Goal: Task Accomplishment & Management: Use online tool/utility

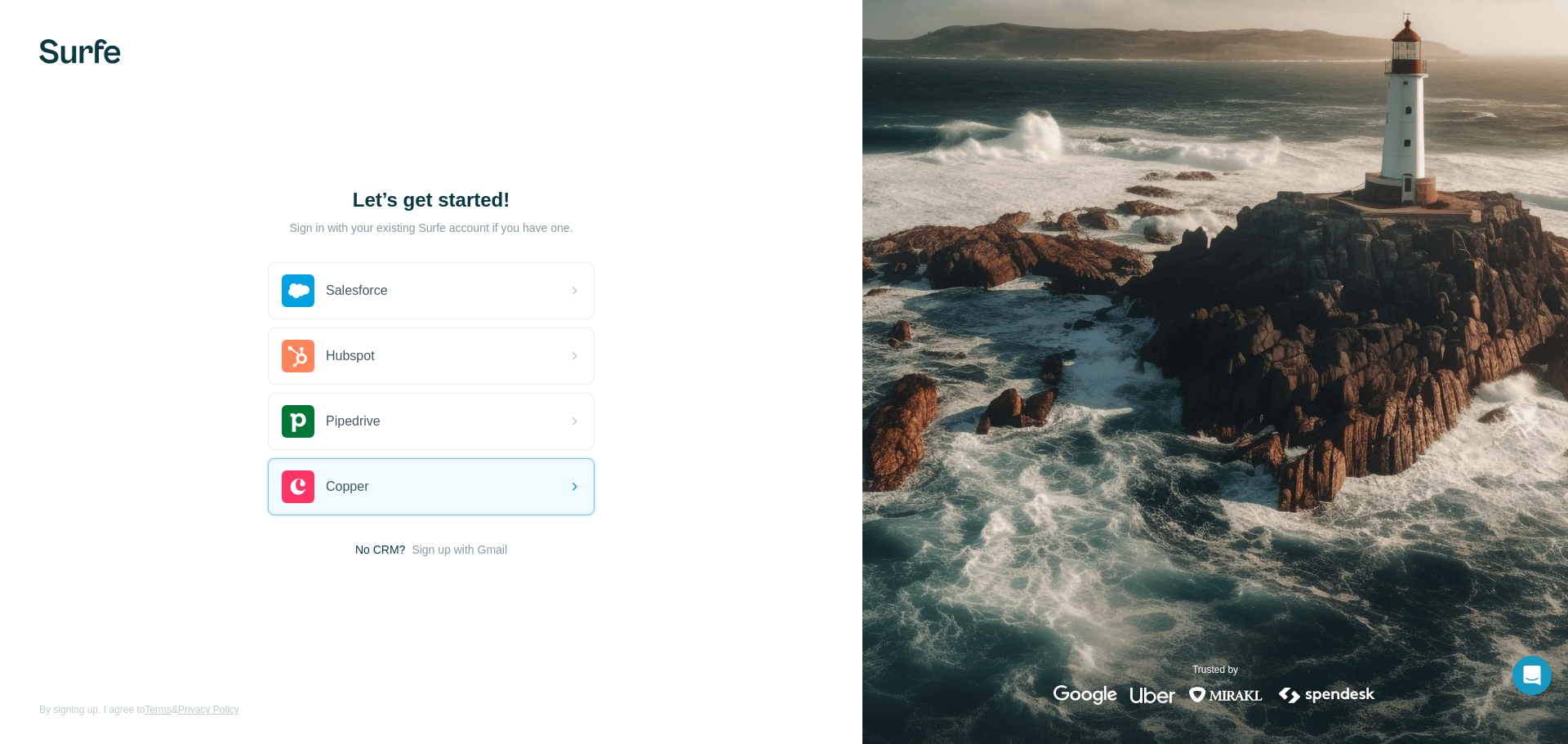
click at [393, 554] on span "No CRM?" at bounding box center [380, 549] width 50 height 16
click at [466, 548] on span "Sign up with Gmail" at bounding box center [459, 549] width 95 height 16
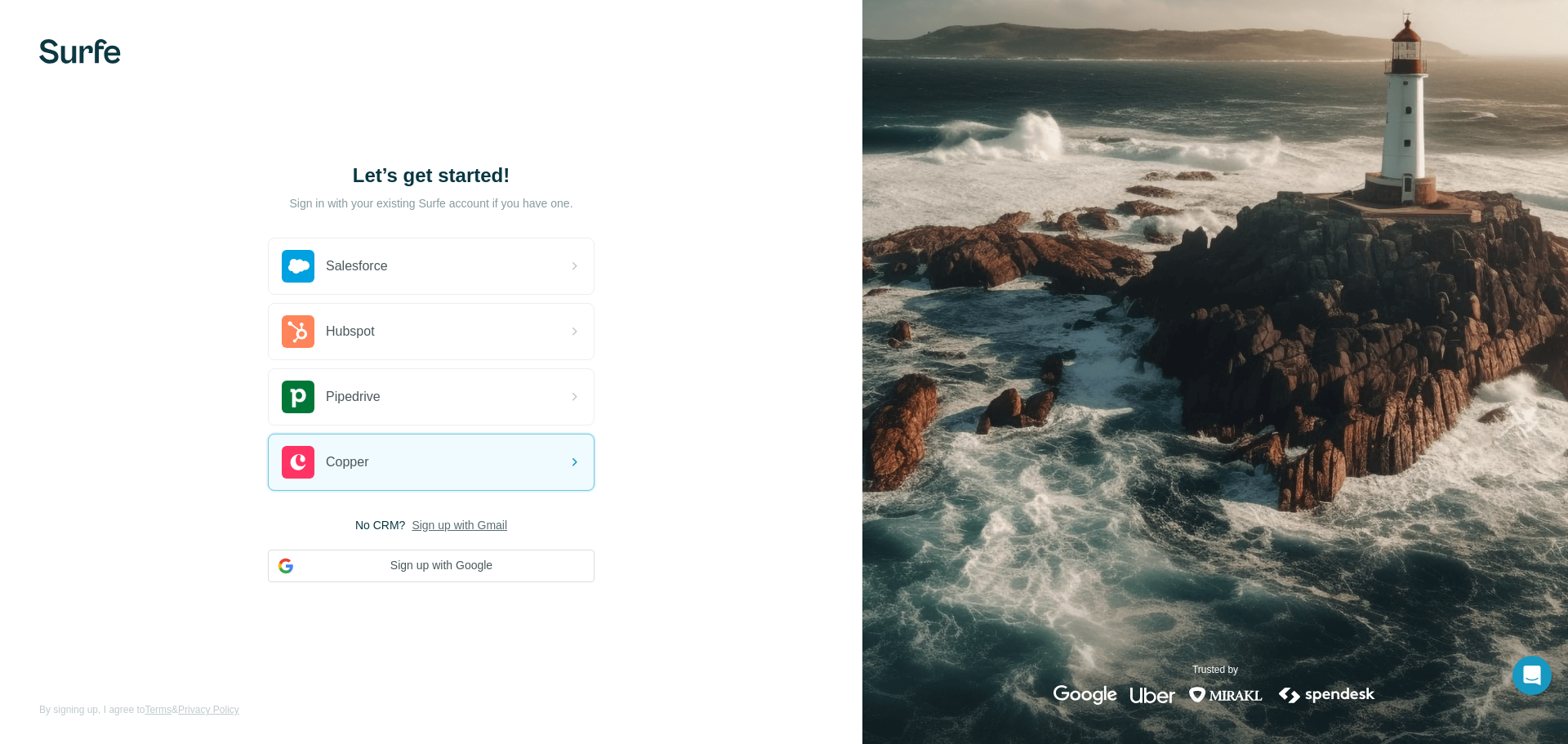
click at [488, 533] on div "No CRM? Sign up with Gmail Sign up with Google" at bounding box center [432, 549] width 327 height 65
click at [442, 471] on div "Copper" at bounding box center [431, 462] width 325 height 55
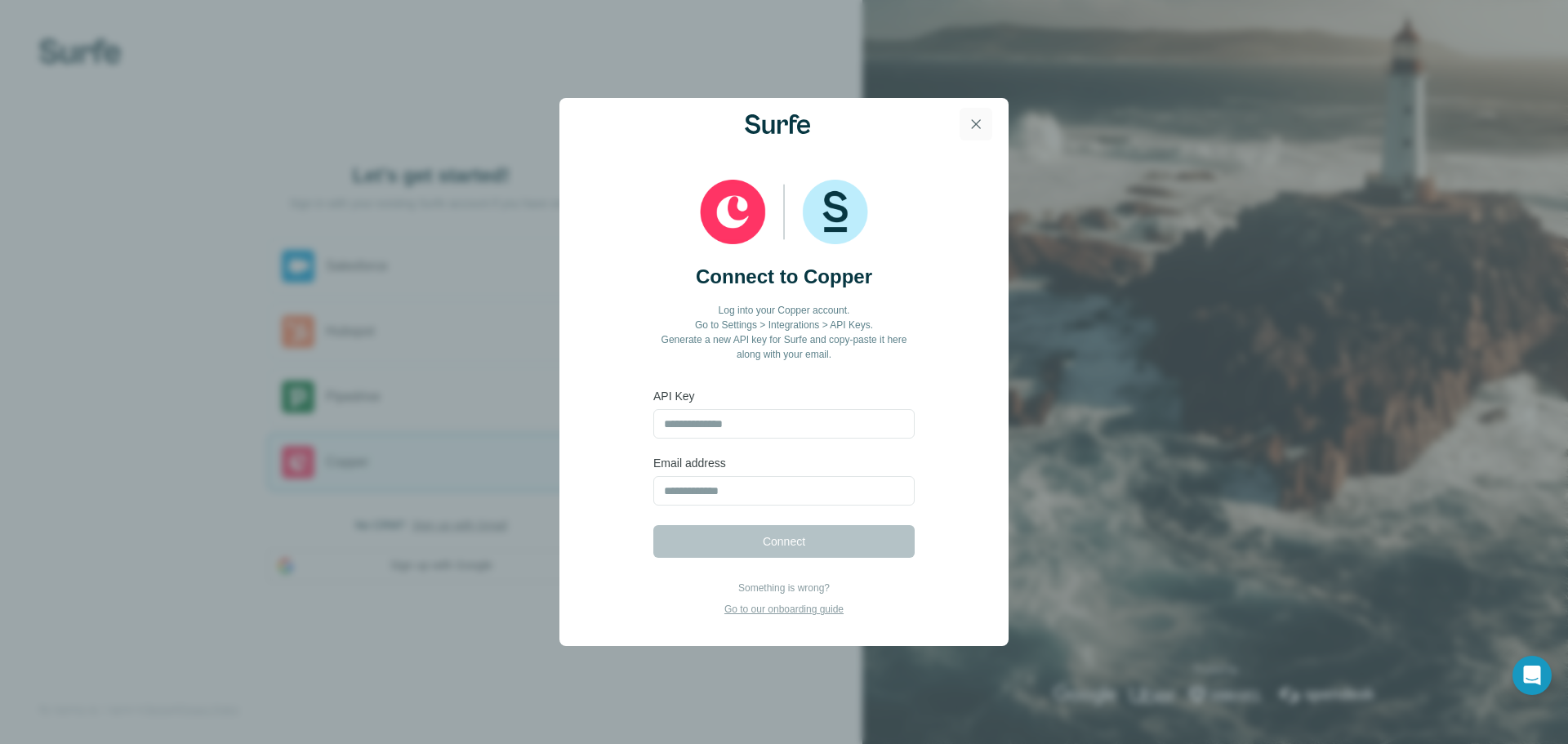
click at [980, 122] on icon "button" at bounding box center [976, 123] width 16 height 16
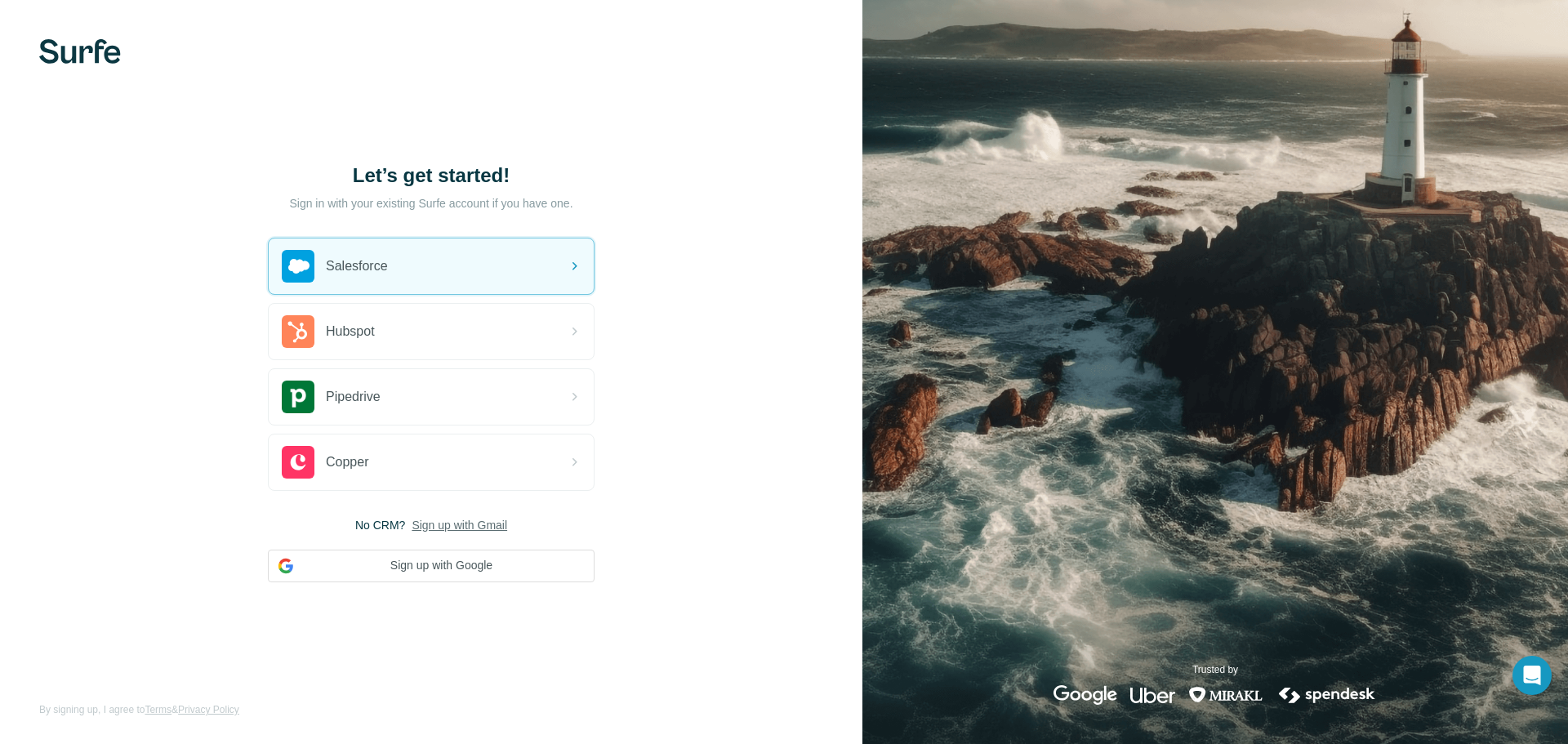
click at [100, 76] on div "Let’s get started! Sign in with your existing Surfe account if you have one. Sa…" at bounding box center [431, 372] width 862 height 744
click at [93, 66] on div "Let’s get started! Sign in with your existing Surfe account if you have one. Sa…" at bounding box center [431, 372] width 862 height 744
click at [97, 44] on img at bounding box center [80, 52] width 82 height 25
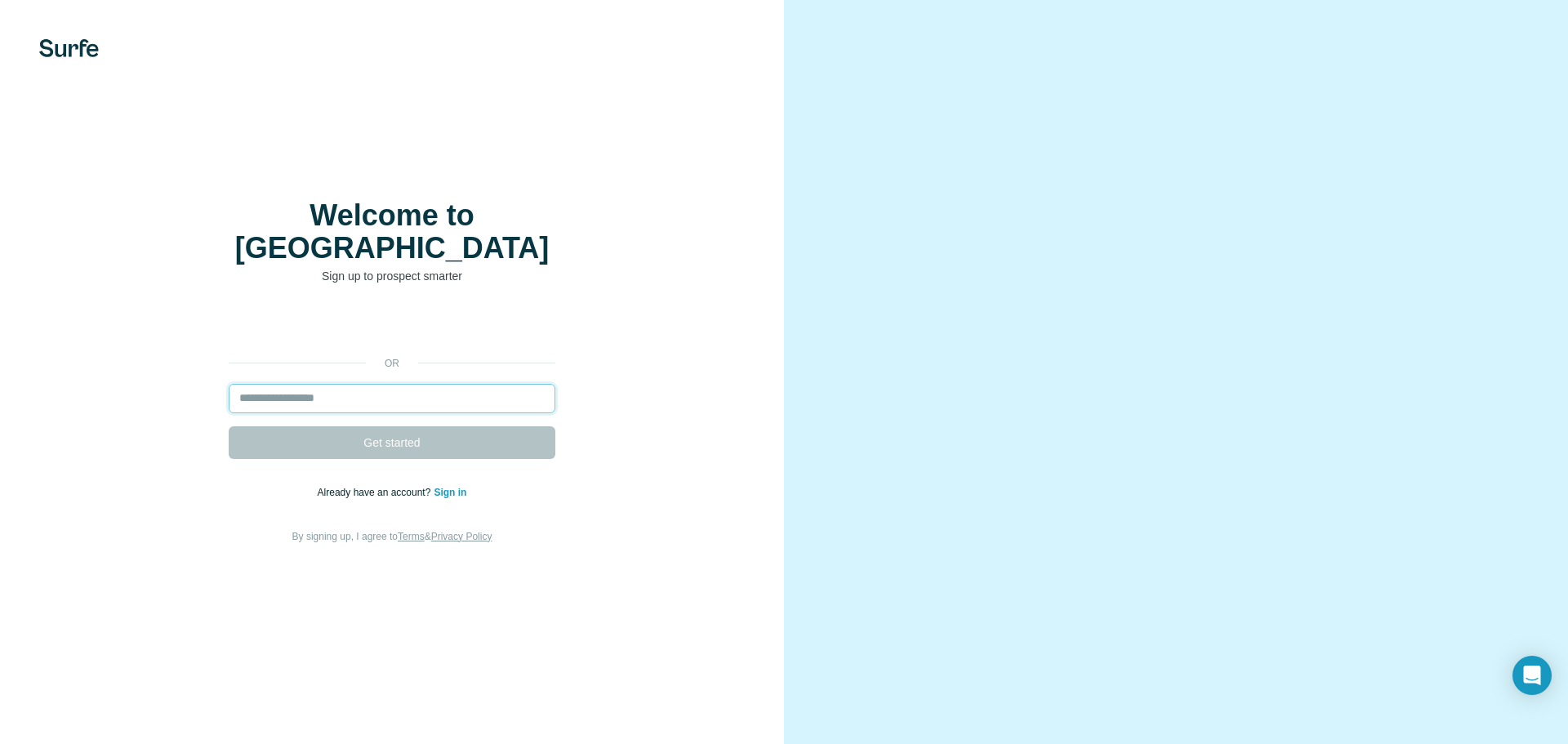
click at [421, 396] on input "email" at bounding box center [392, 398] width 327 height 30
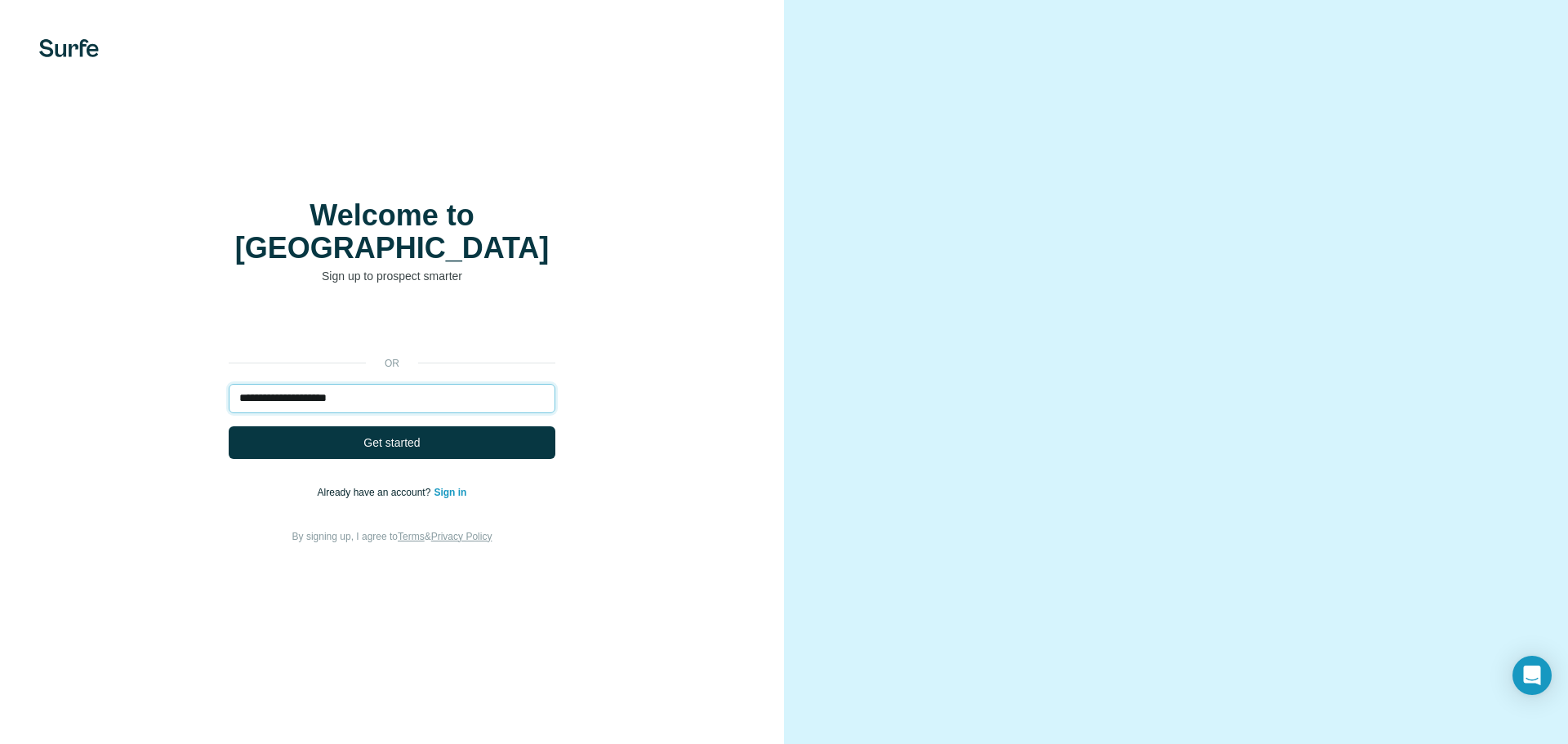
type input "**********"
click at [494, 447] on div "**********" at bounding box center [392, 428] width 719 height 235
click at [498, 427] on button "Get started" at bounding box center [392, 443] width 327 height 32
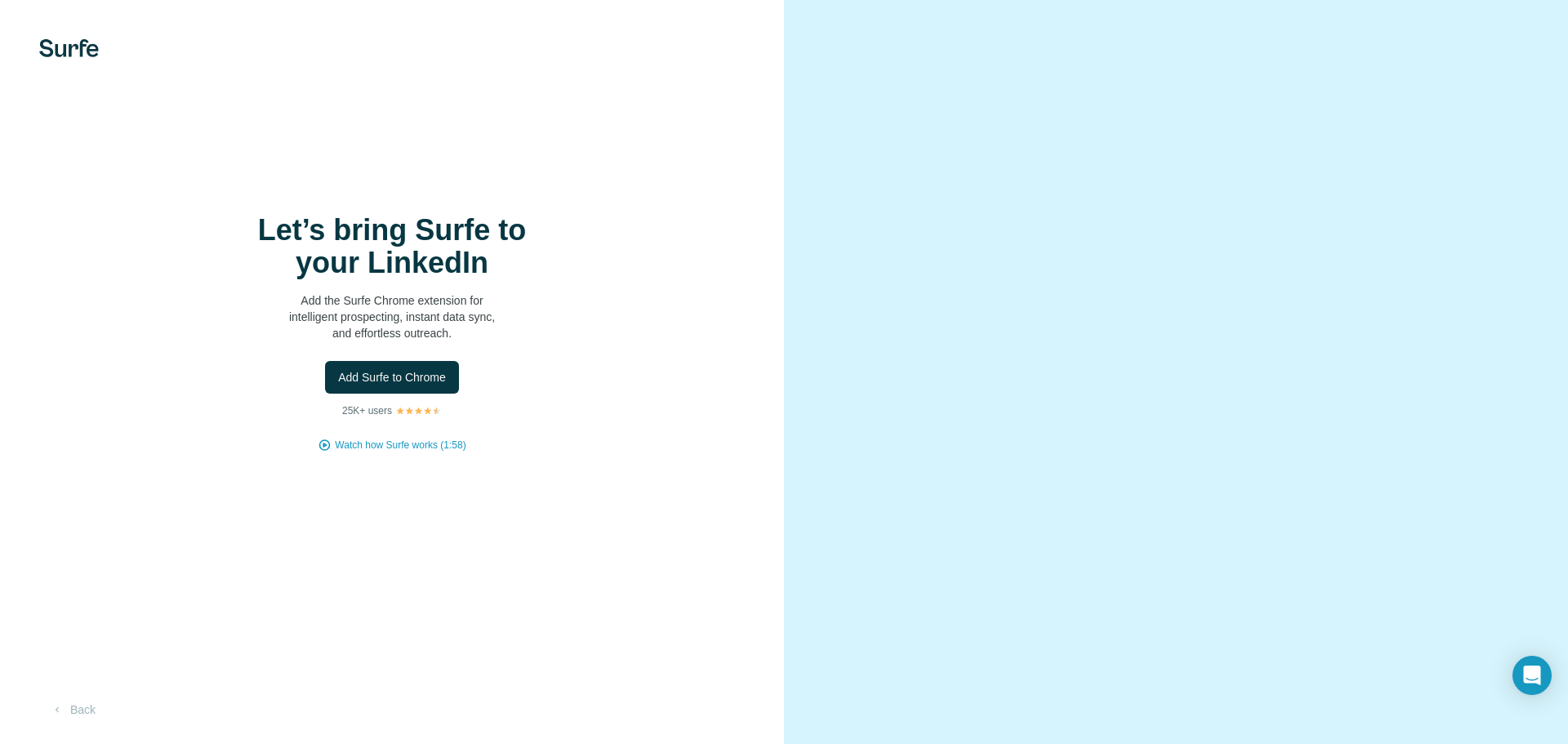
click at [464, 434] on div "Let’s bring Surfe to your LinkedIn Add the Surfe Chrome extension for intellige…" at bounding box center [392, 333] width 719 height 239
click at [92, 707] on button "Back" at bounding box center [73, 710] width 68 height 30
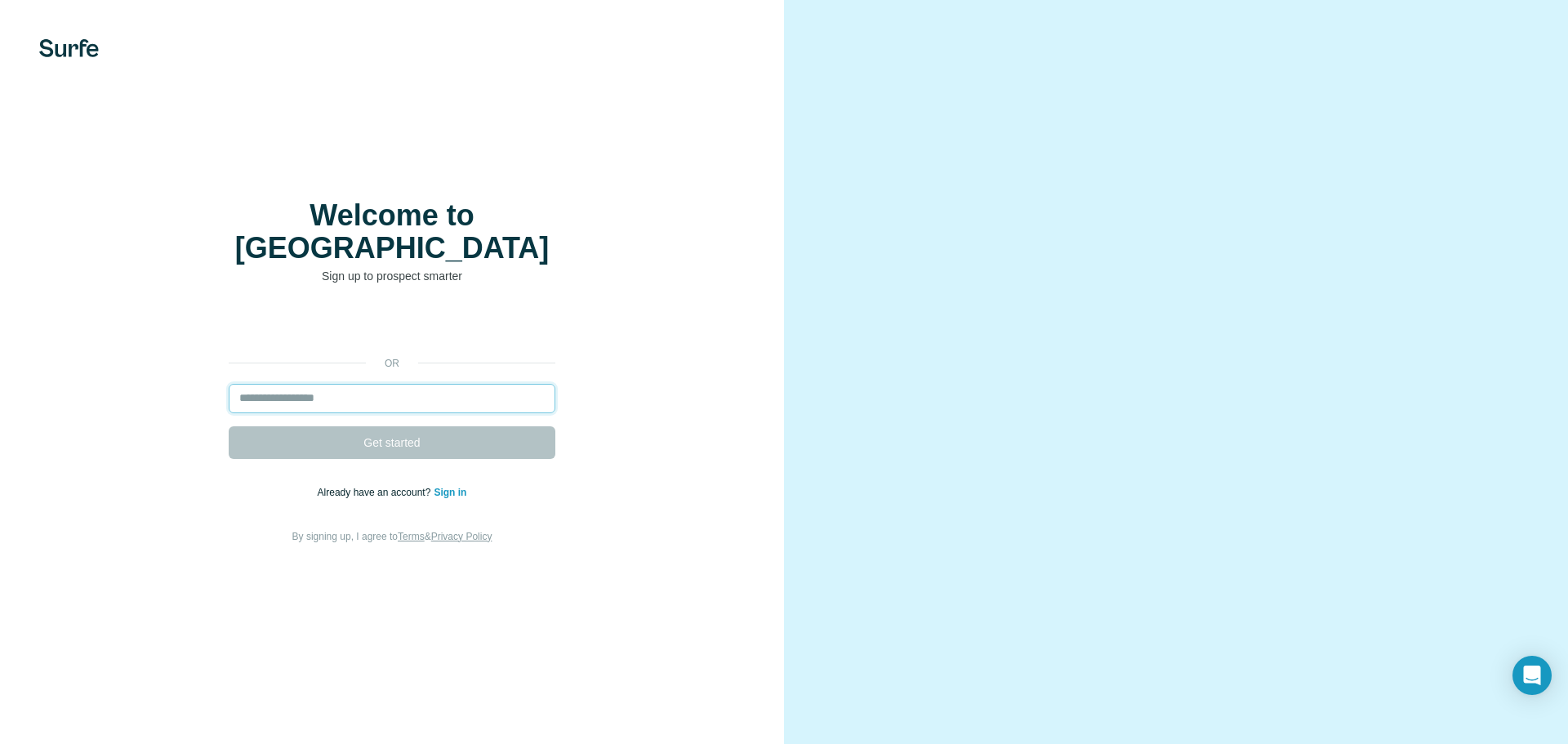
click at [420, 386] on input "email" at bounding box center [392, 398] width 327 height 30
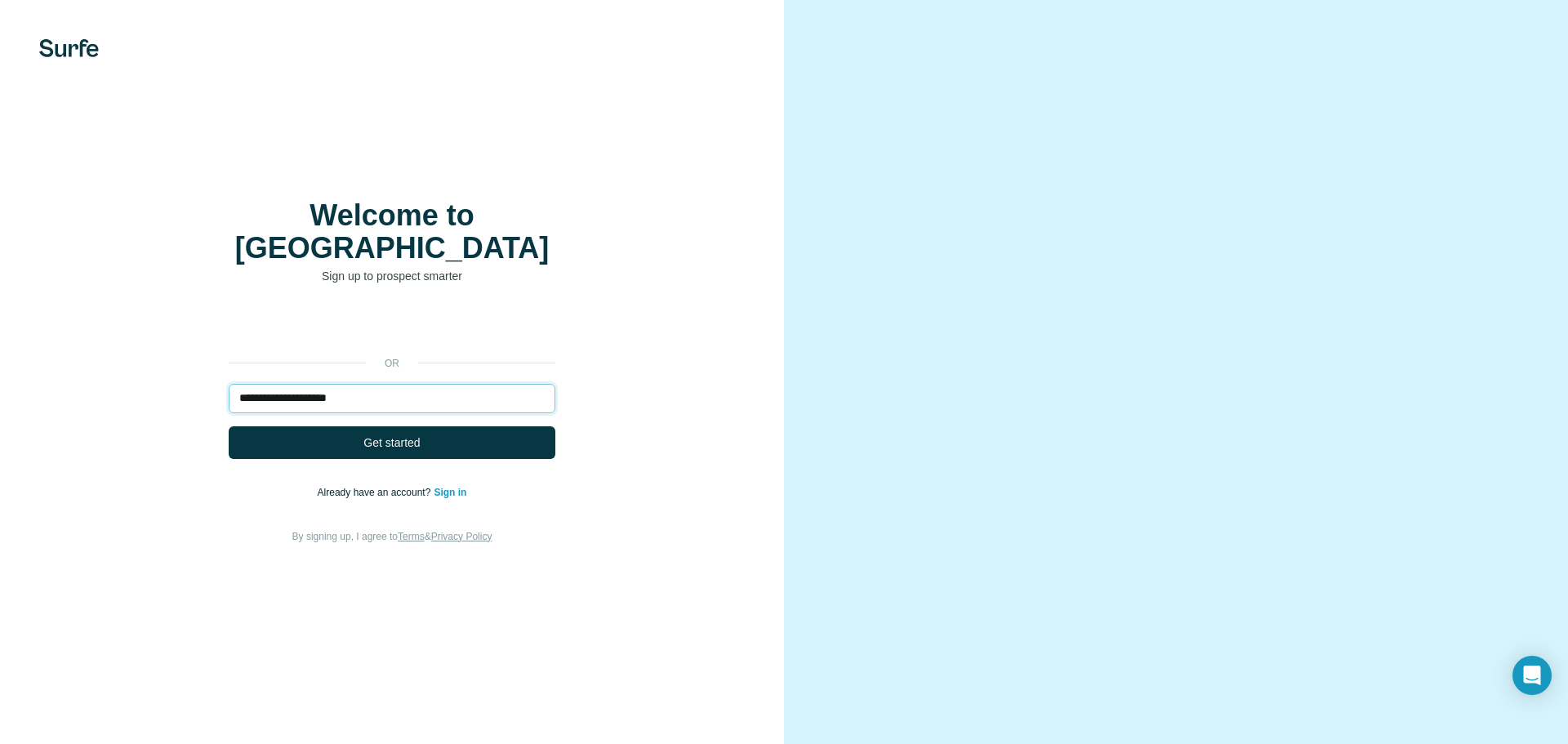
type input "**********"
click at [229, 427] on button "Get started" at bounding box center [392, 443] width 327 height 32
click at [438, 427] on button "Get started" at bounding box center [392, 443] width 327 height 32
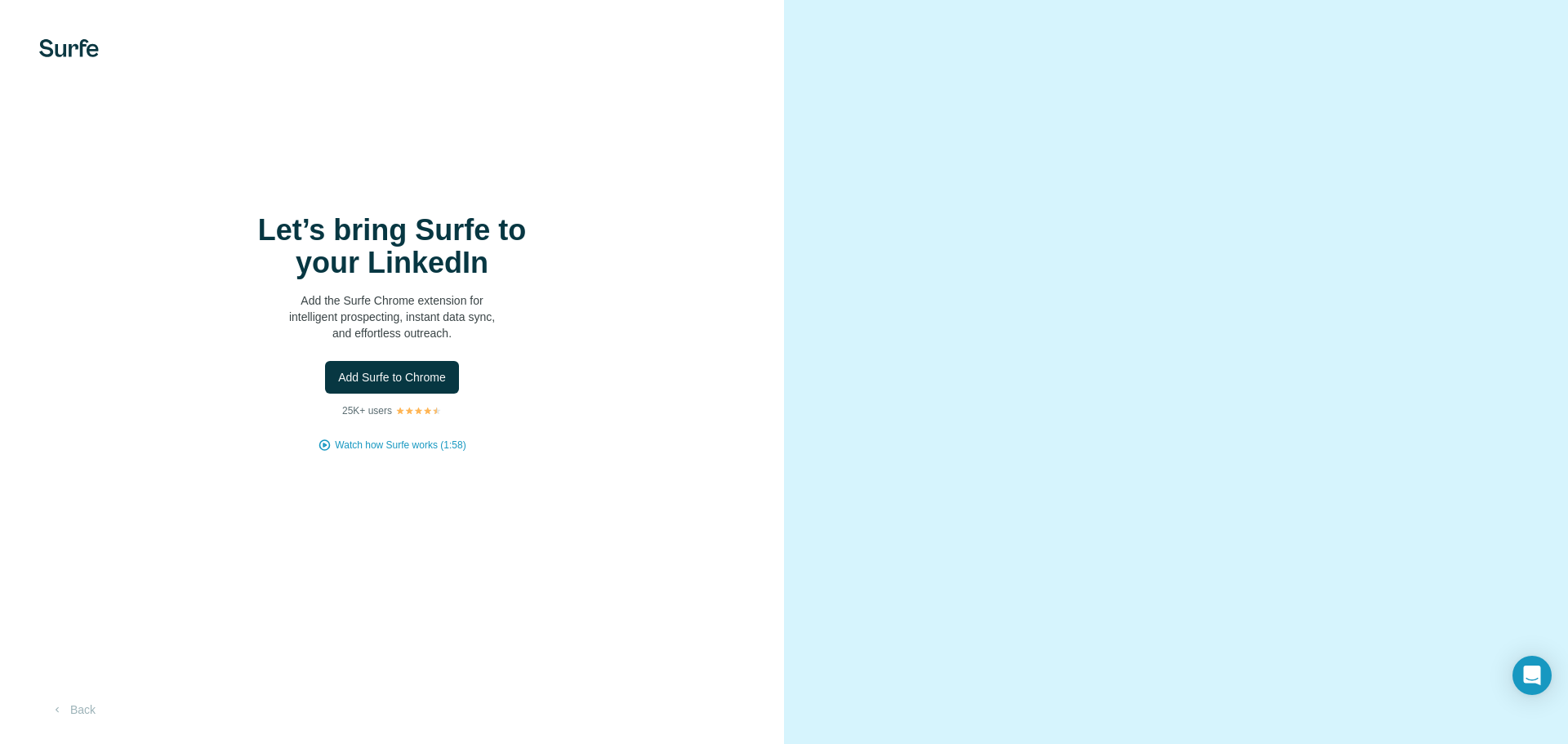
click at [440, 423] on div "Let’s bring Surfe to your LinkedIn Add the Surfe Chrome extension for intellige…" at bounding box center [392, 333] width 719 height 239
click at [435, 376] on span "Add Surfe to Chrome" at bounding box center [392, 377] width 108 height 16
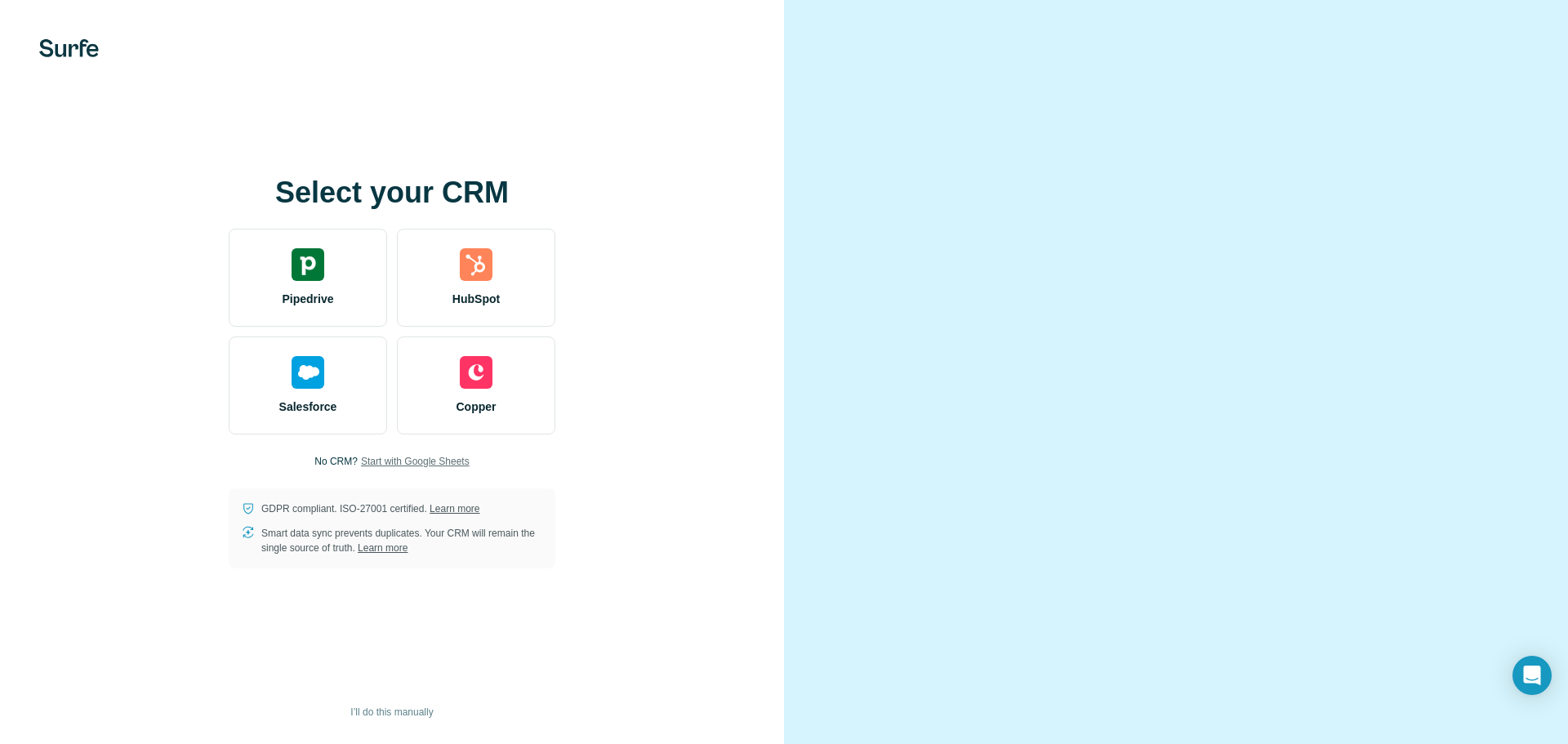
click at [394, 457] on span "Start with Google Sheets" at bounding box center [415, 461] width 109 height 14
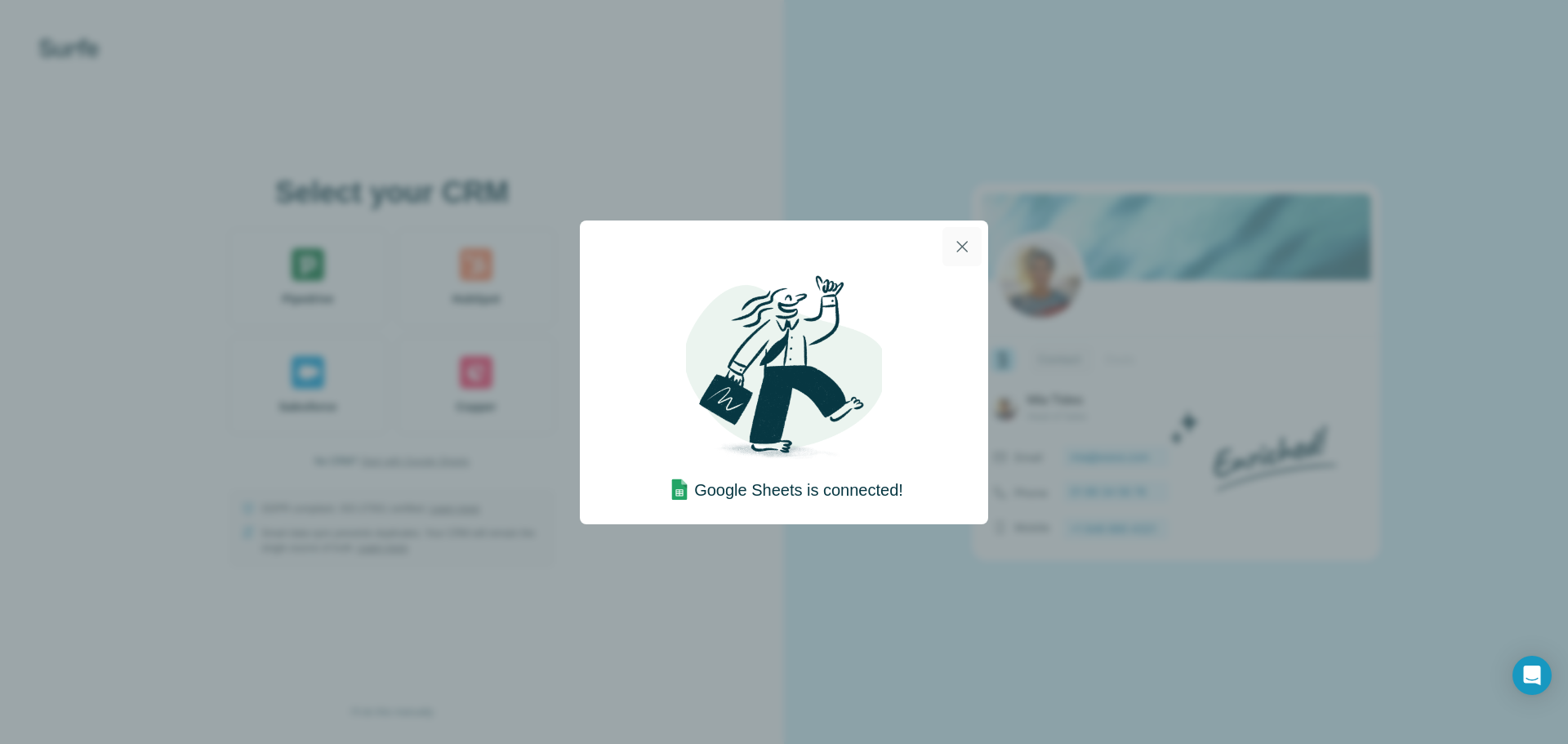
click at [968, 248] on icon "button" at bounding box center [962, 246] width 20 height 20
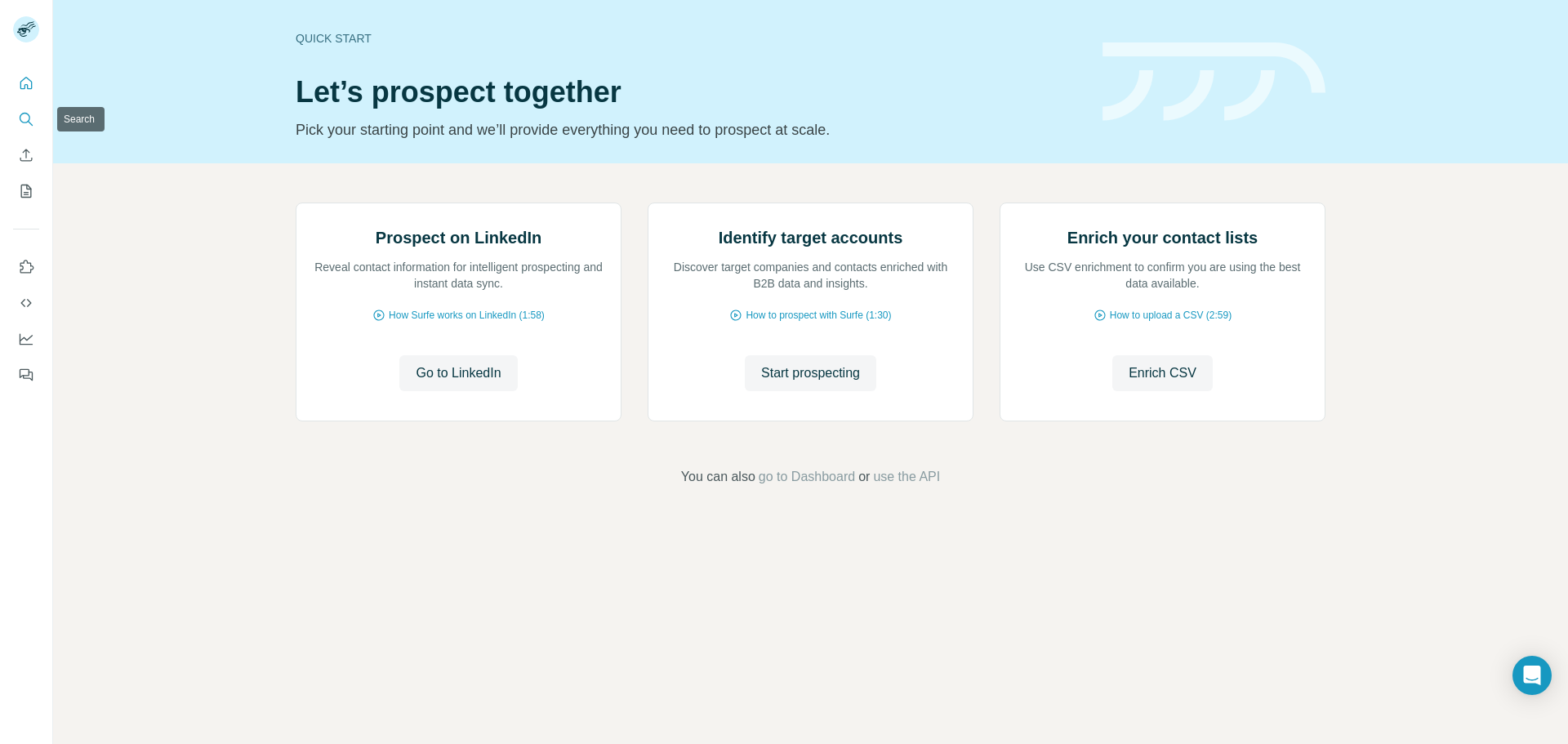
click at [32, 119] on icon "Search" at bounding box center [26, 118] width 16 height 16
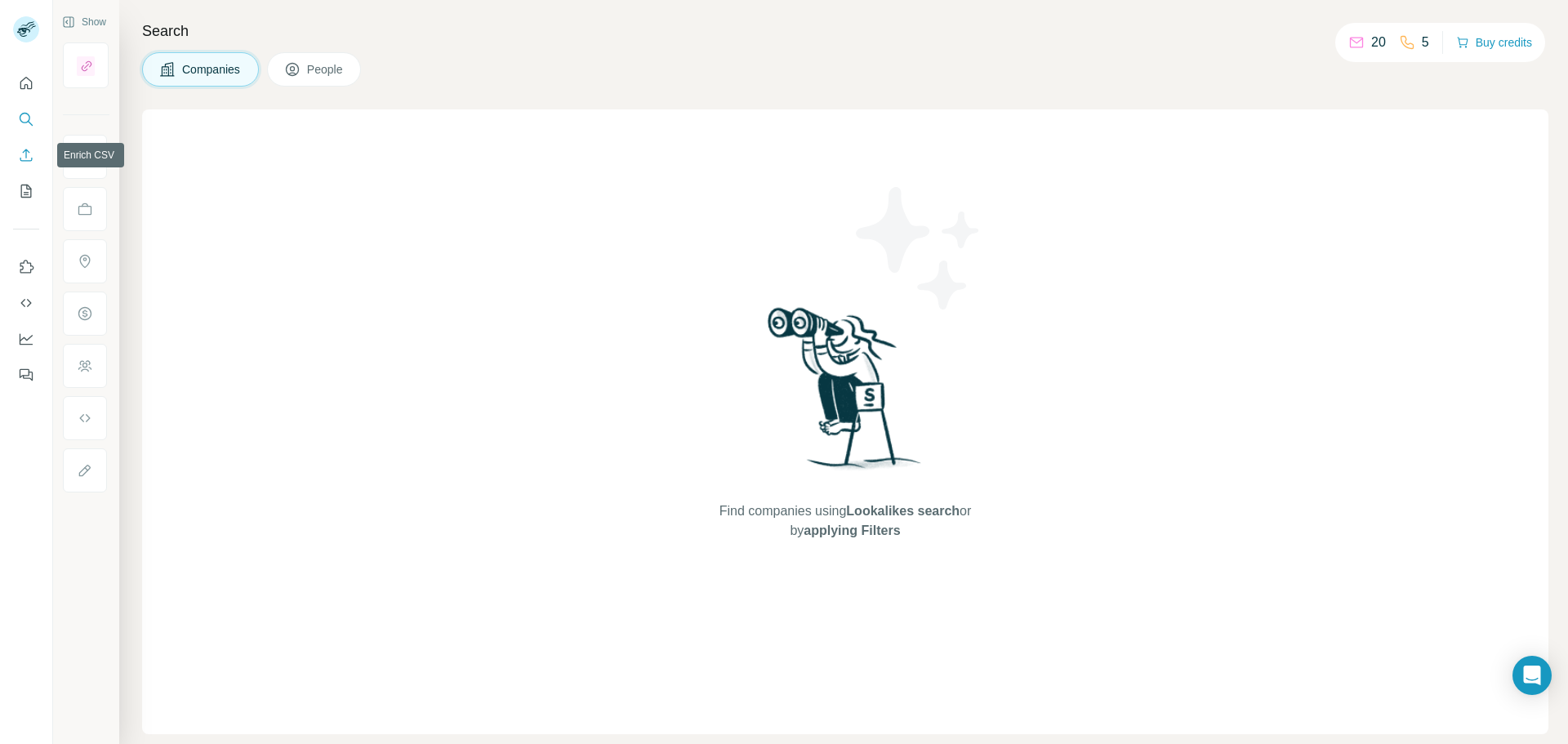
click at [33, 150] on icon "Enrich CSV" at bounding box center [26, 155] width 16 height 16
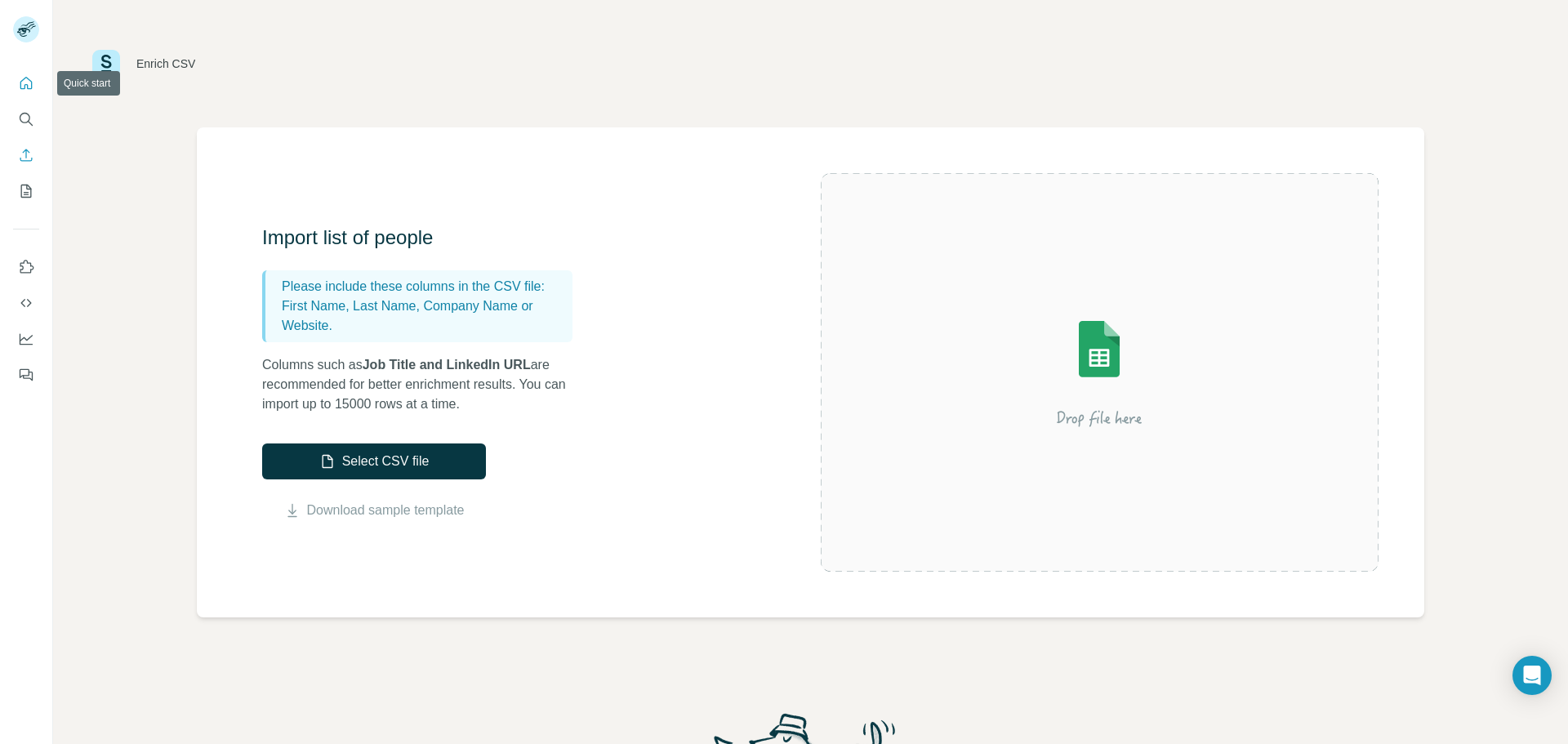
click at [30, 76] on icon "Quick start" at bounding box center [26, 83] width 16 height 16
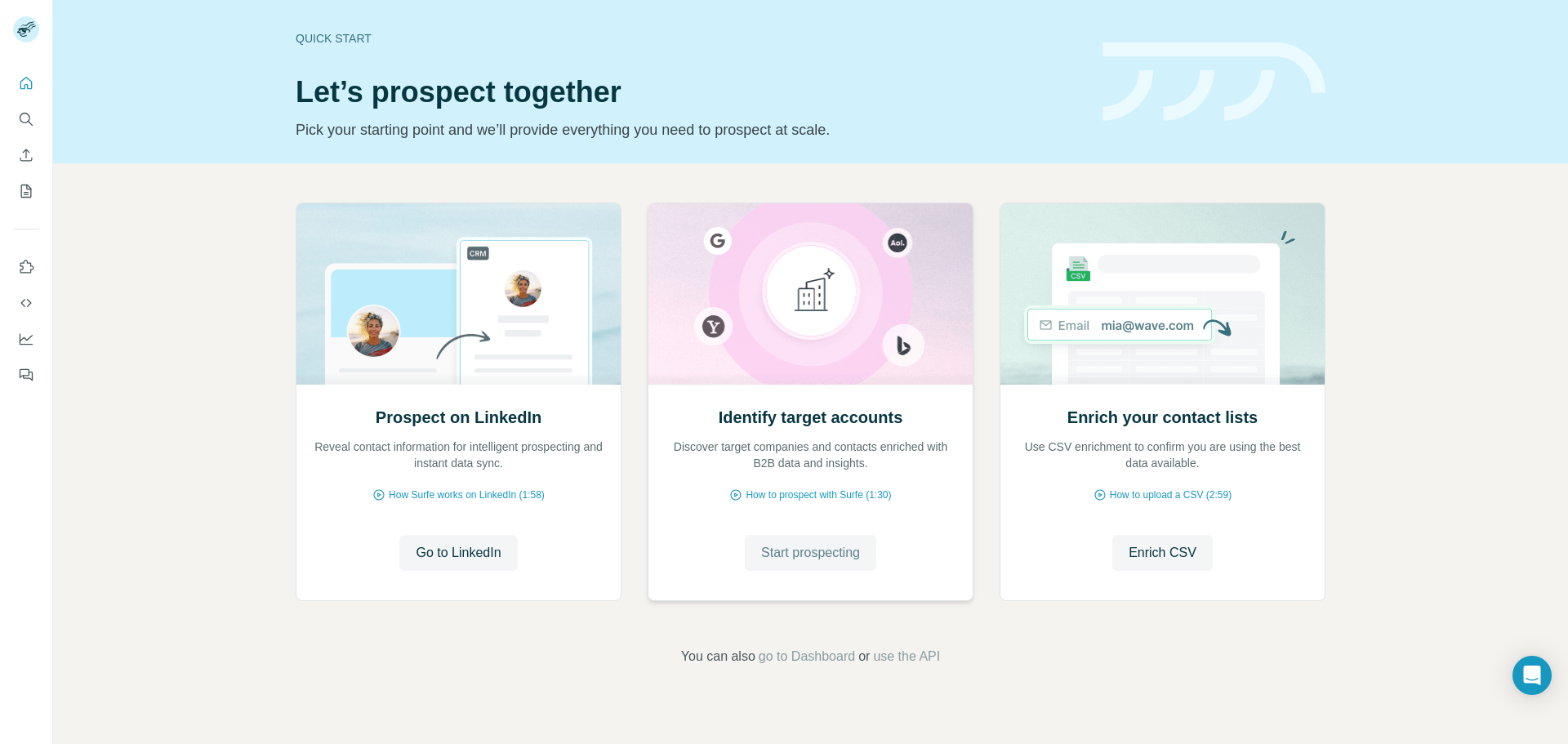
click at [808, 550] on span "Start prospecting" at bounding box center [811, 553] width 99 height 20
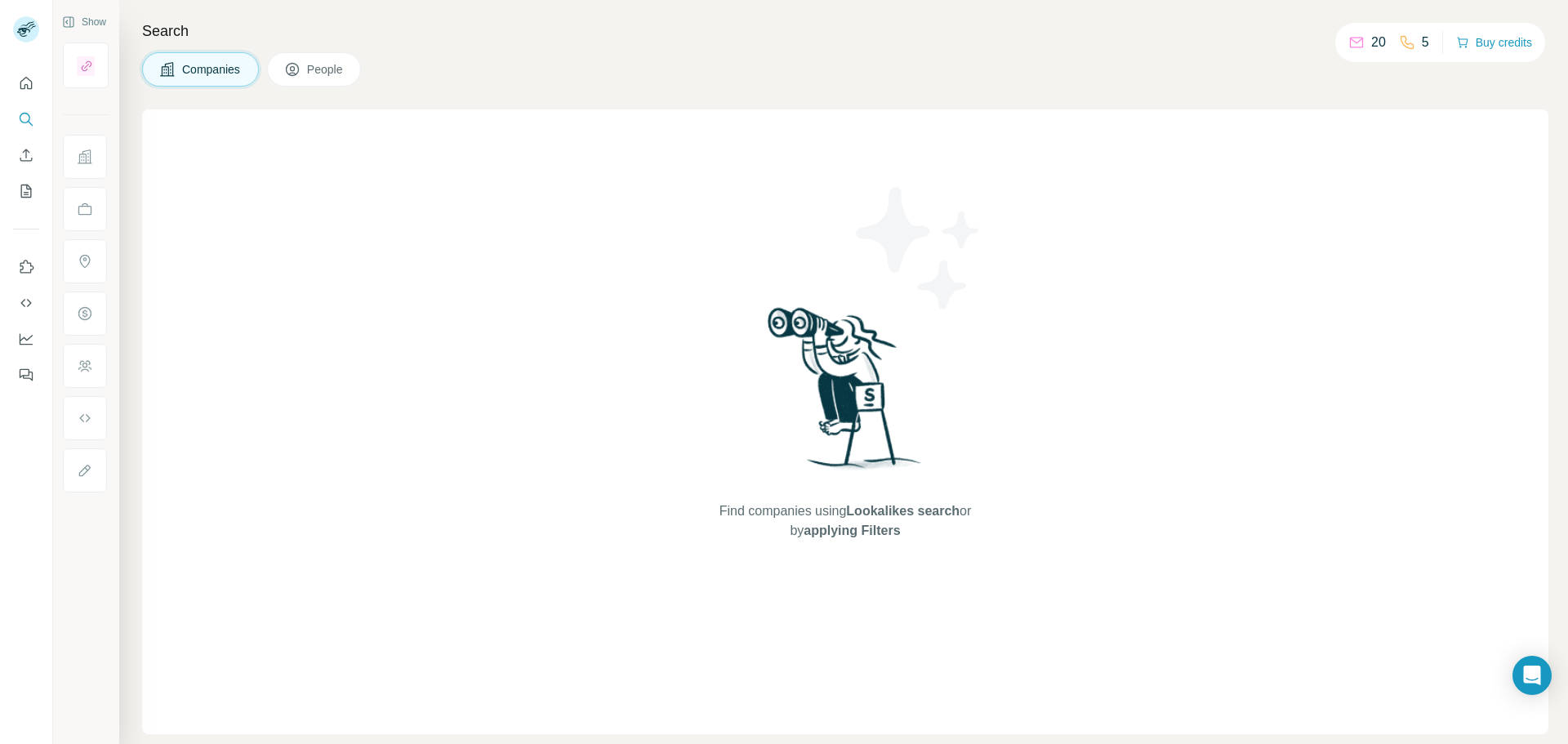
click at [345, 74] on span "People" at bounding box center [326, 69] width 37 height 16
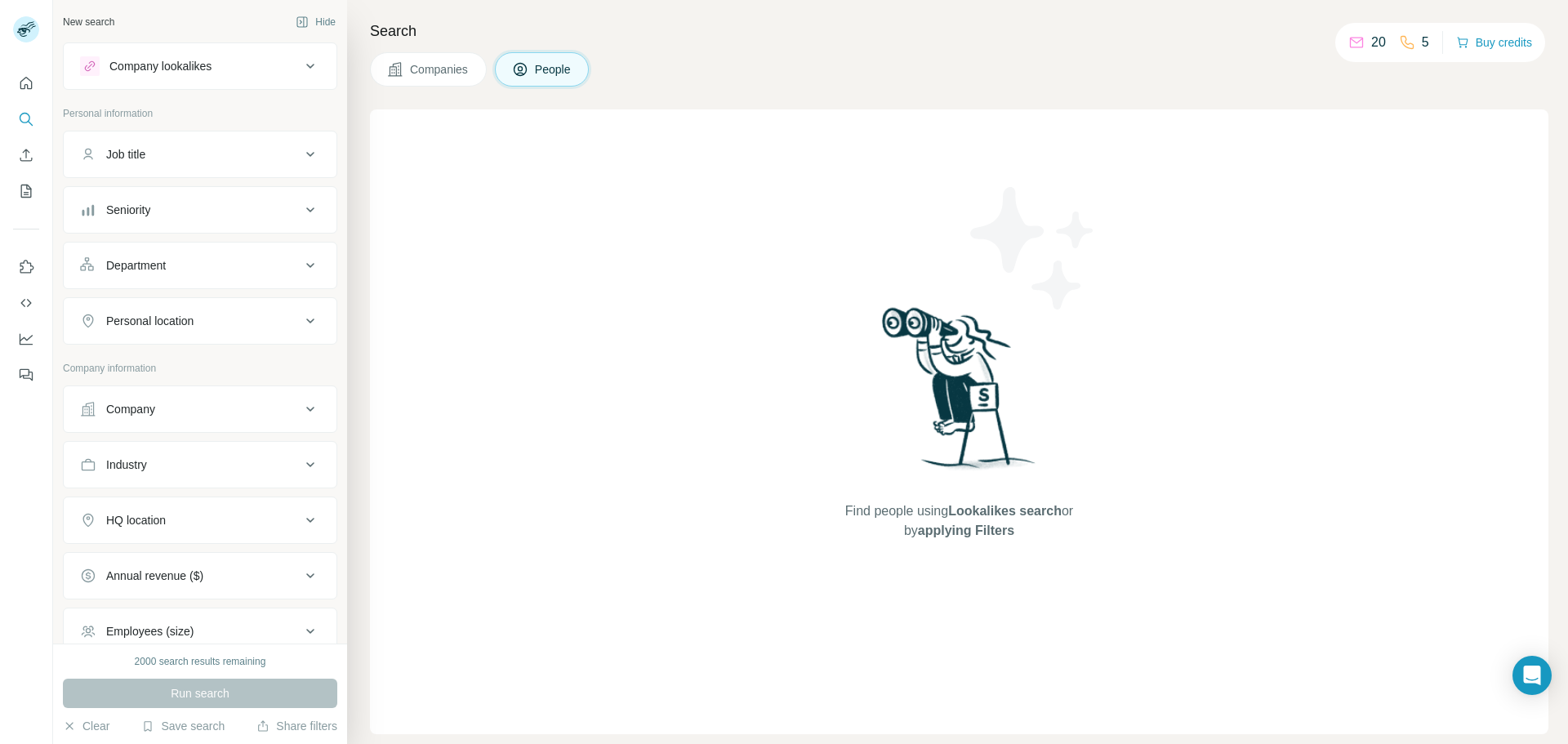
click at [228, 324] on div "Personal location" at bounding box center [190, 321] width 221 height 16
click at [121, 364] on input "text" at bounding box center [200, 362] width 240 height 30
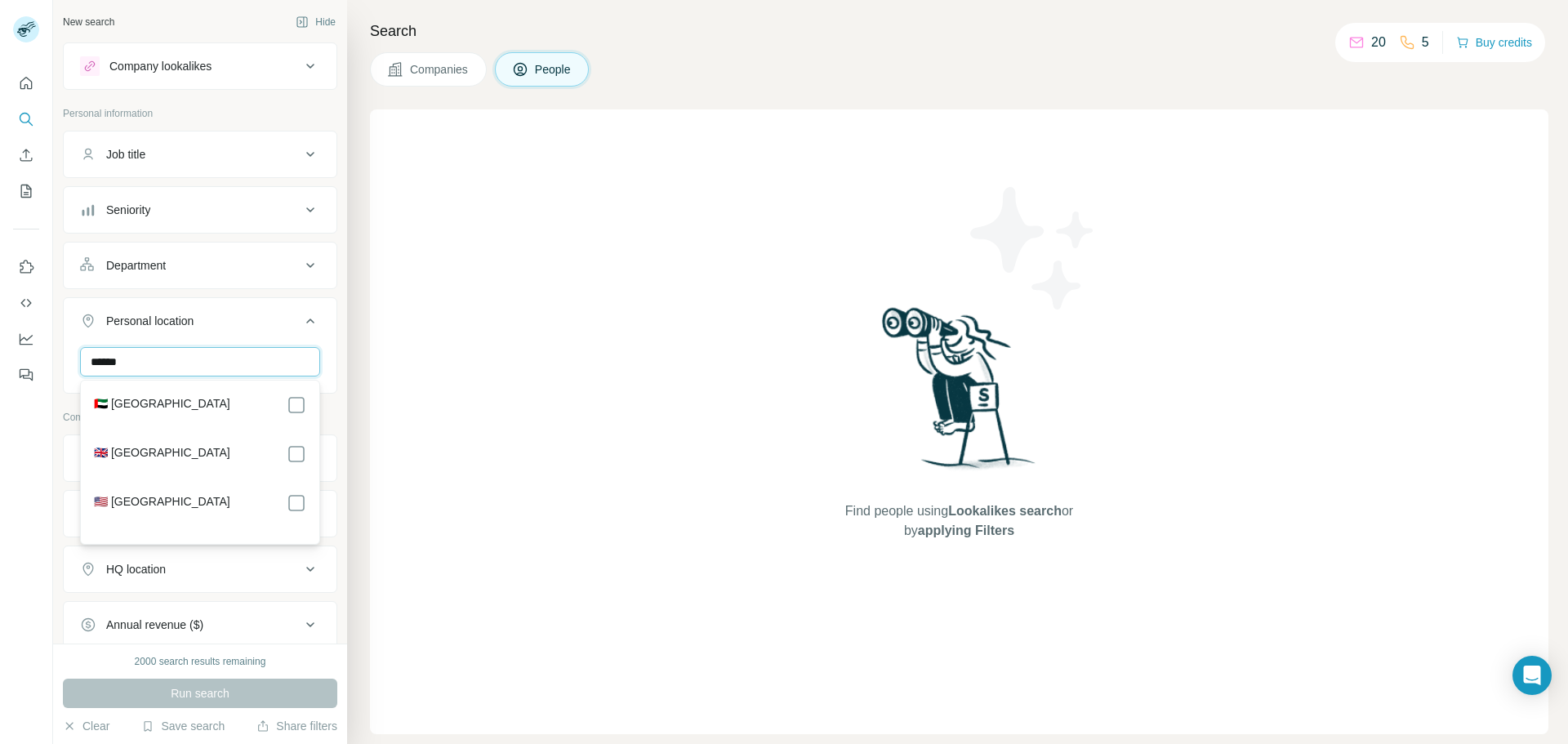
type input "******"
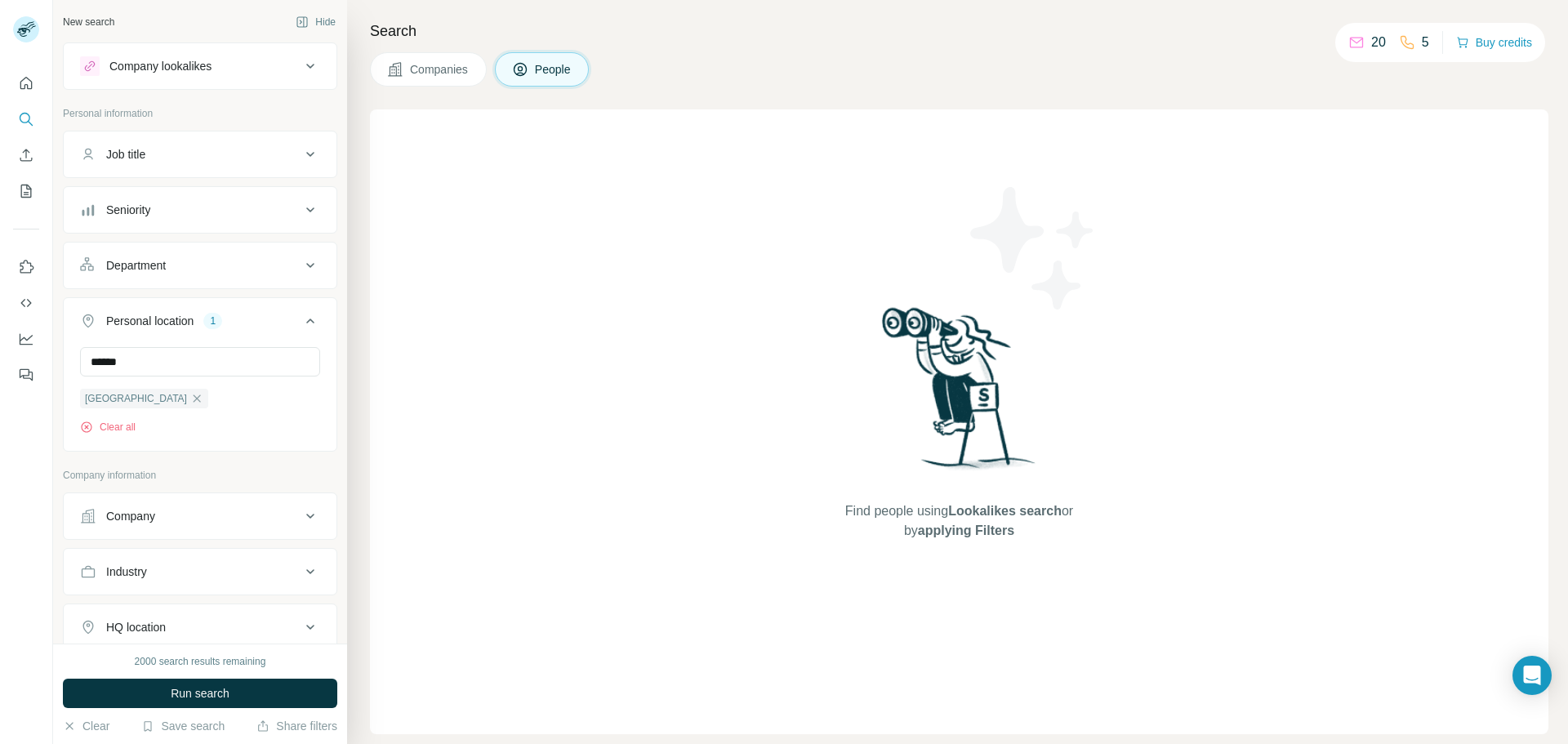
click at [419, 432] on div "Find people using Lookalikes search or by applying Filters" at bounding box center [959, 422] width 1178 height 625
click at [259, 266] on div "Department" at bounding box center [190, 265] width 221 height 16
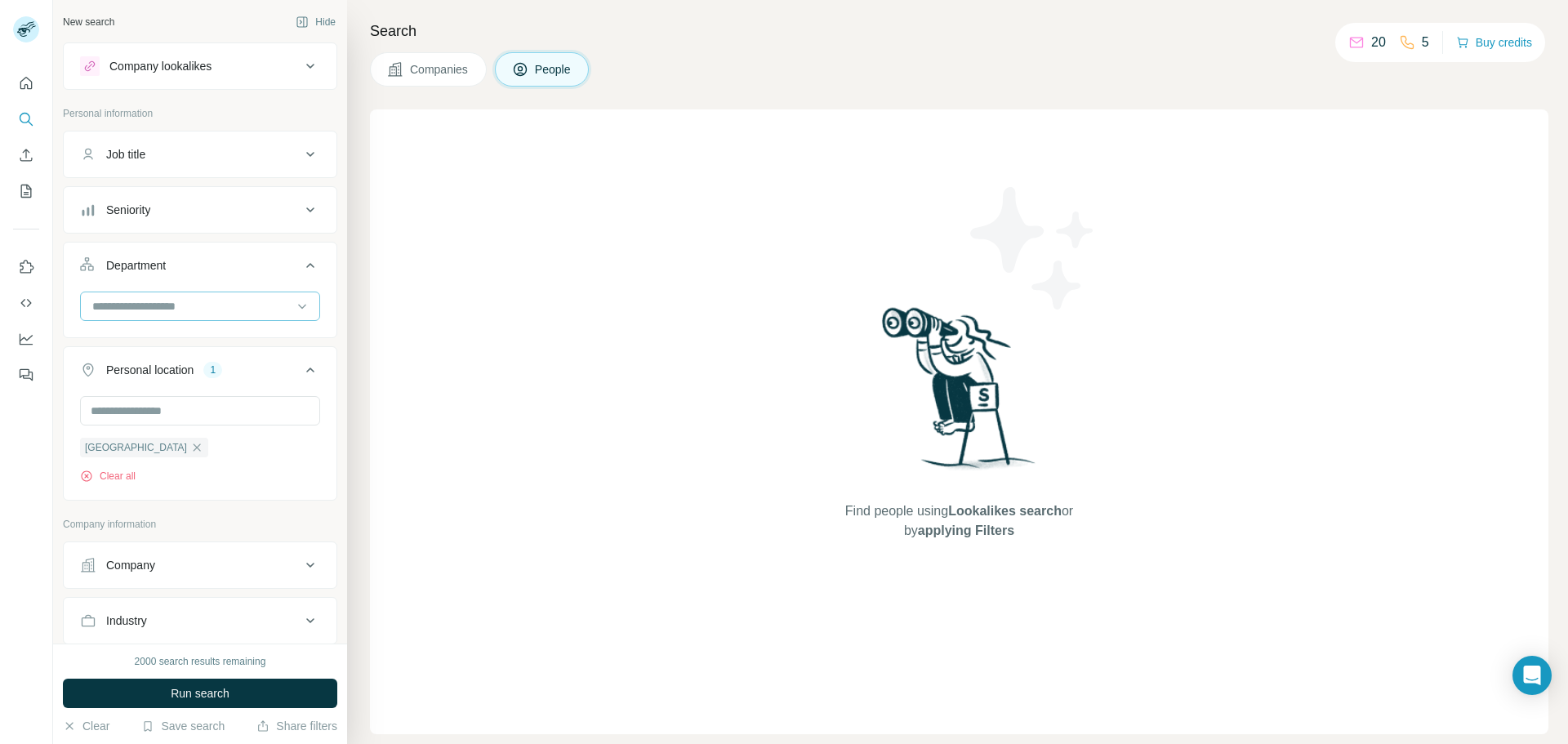
click at [262, 312] on input at bounding box center [191, 306] width 201 height 18
type input "****"
click at [202, 343] on p "Marketing and Advertising" at bounding box center [159, 343] width 132 height 16
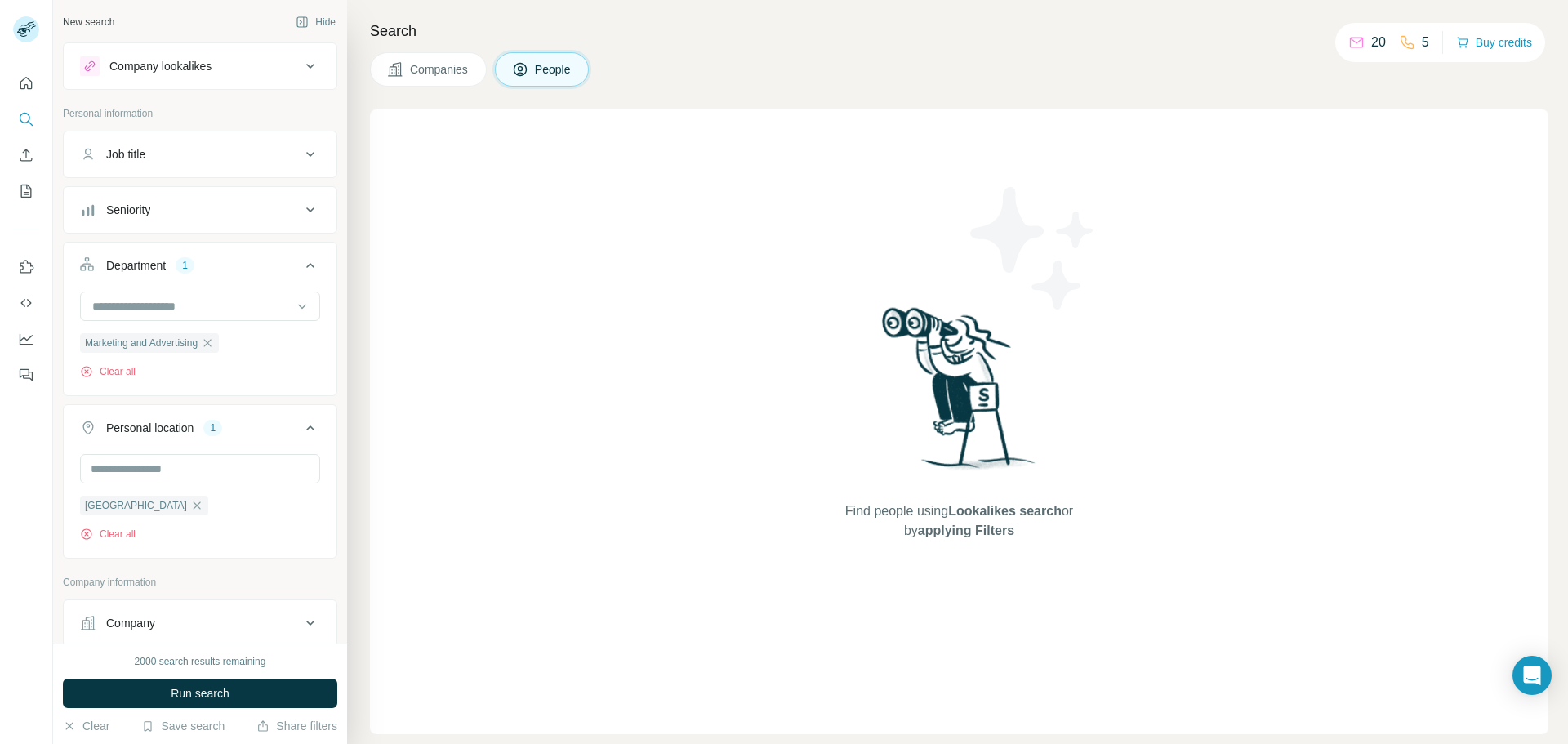
click at [268, 214] on div "Seniority" at bounding box center [190, 209] width 221 height 16
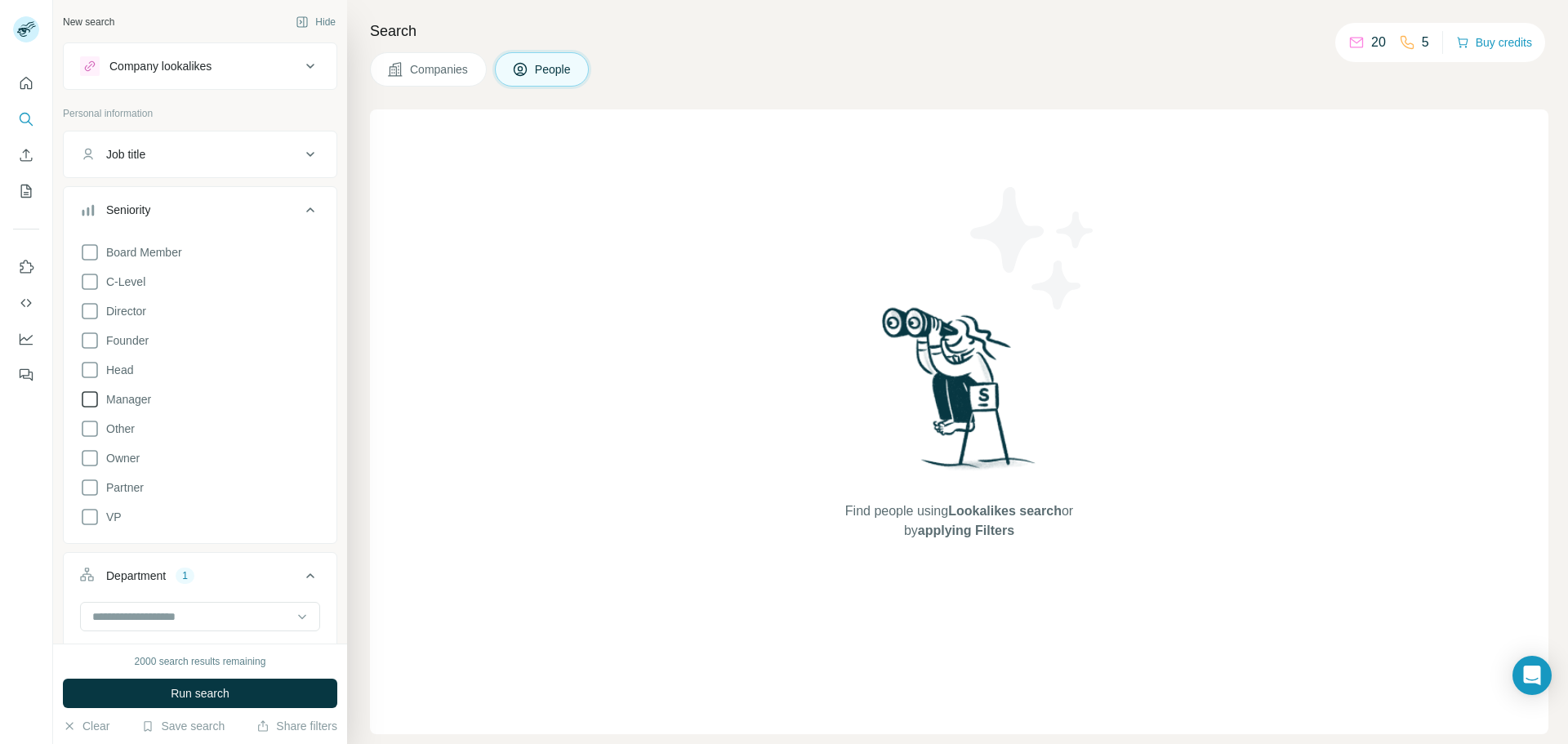
click at [90, 407] on icon at bounding box center [90, 399] width 16 height 16
click at [94, 306] on icon at bounding box center [90, 311] width 20 height 20
click at [92, 280] on icon at bounding box center [90, 282] width 20 height 20
click at [95, 489] on icon at bounding box center [90, 487] width 20 height 20
click at [88, 531] on div "Board Member C-Level Director Founder Head Manager Other Owner Partner VP Clear…" at bounding box center [200, 393] width 240 height 315
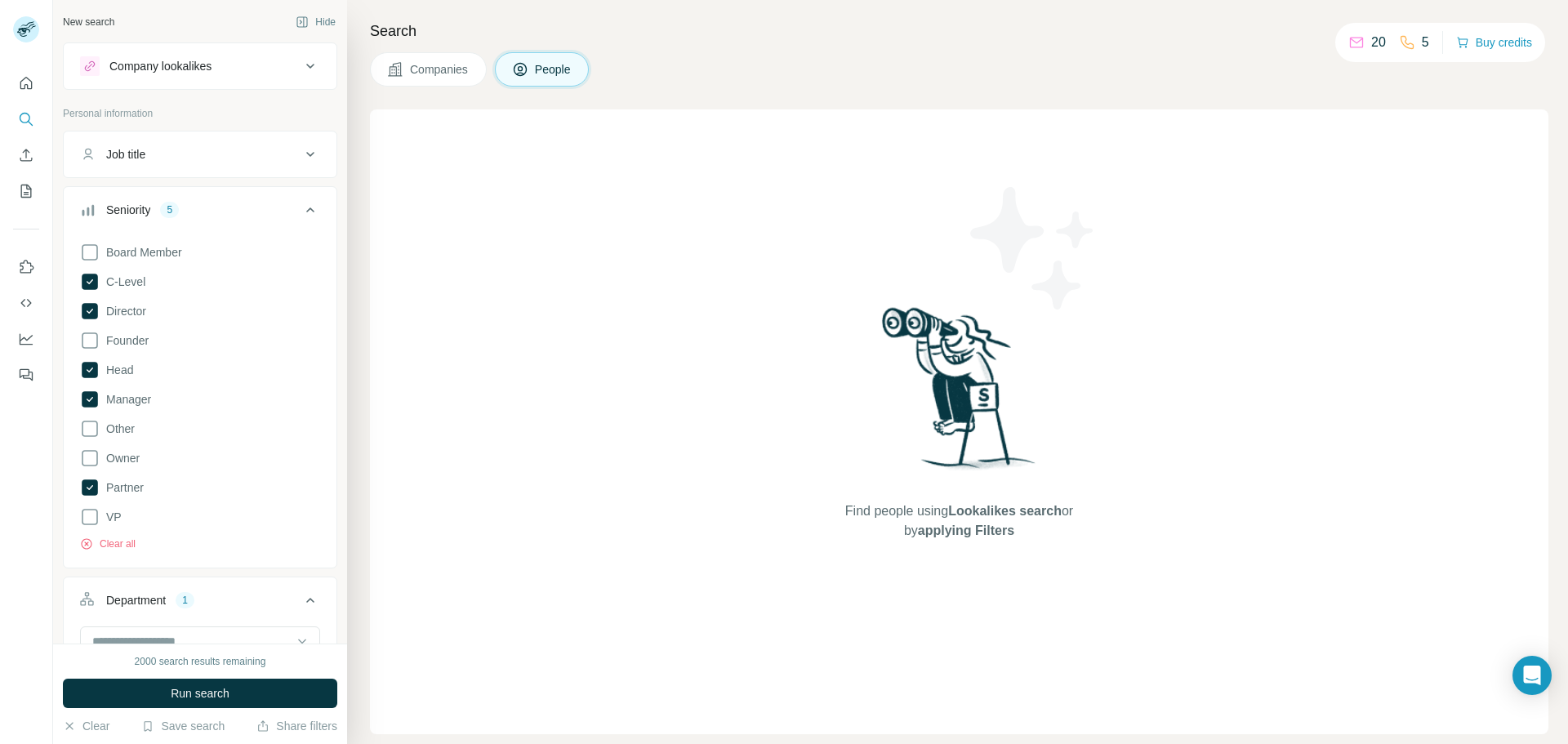
click at [483, 461] on div "Find people using Lookalikes search or by applying Filters" at bounding box center [959, 422] width 1178 height 625
click at [310, 138] on button "Job title" at bounding box center [201, 154] width 273 height 39
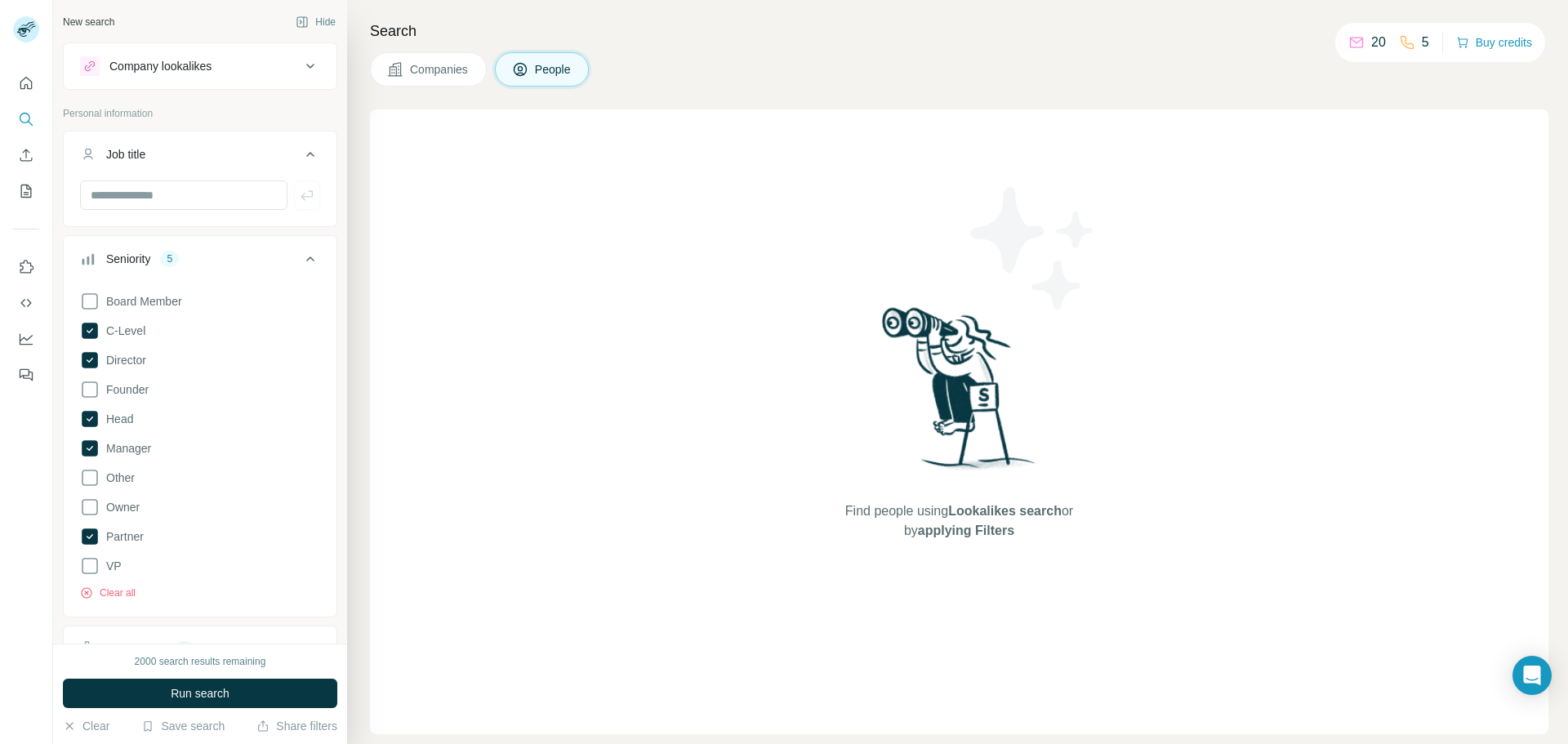
drag, startPoint x: 544, startPoint y: 289, endPoint x: 398, endPoint y: 372, distance: 167.9
click at [545, 291] on div "Find people using Lookalikes search or by applying Filters" at bounding box center [959, 422] width 1178 height 625
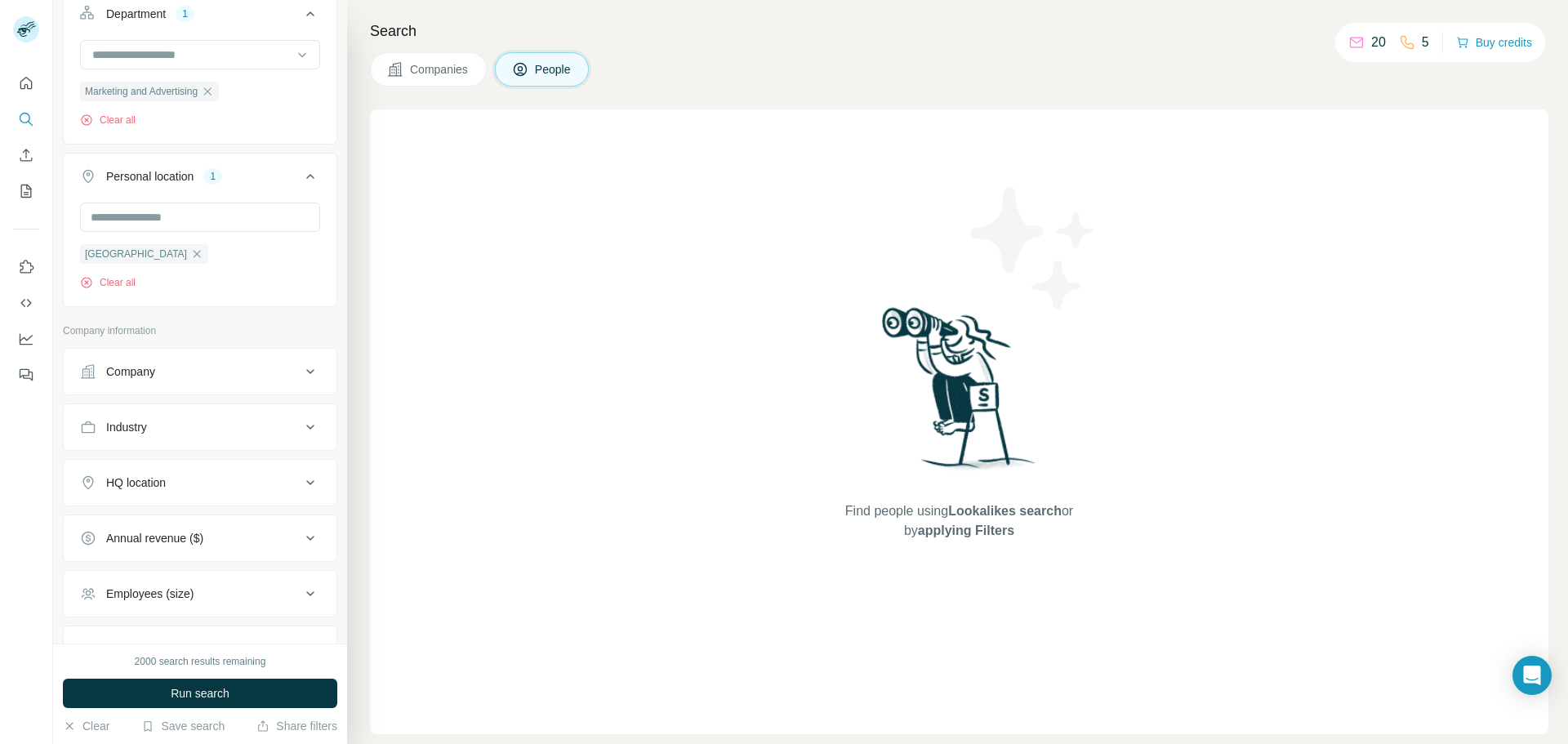
scroll to position [643, 0]
click at [264, 420] on div "Industry" at bounding box center [190, 419] width 221 height 16
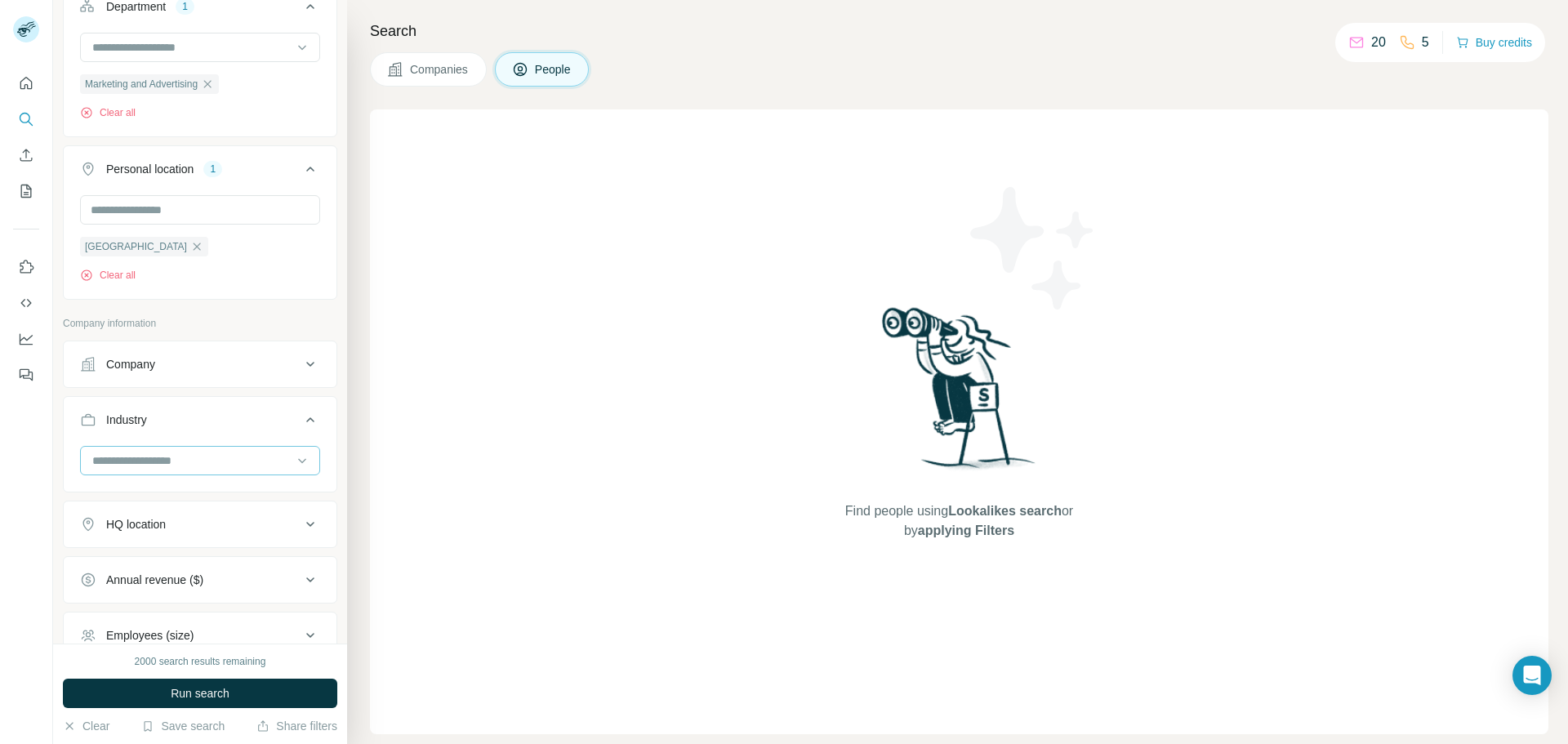
click at [218, 468] on input at bounding box center [191, 460] width 201 height 18
click at [307, 460] on icon at bounding box center [302, 460] width 16 height 16
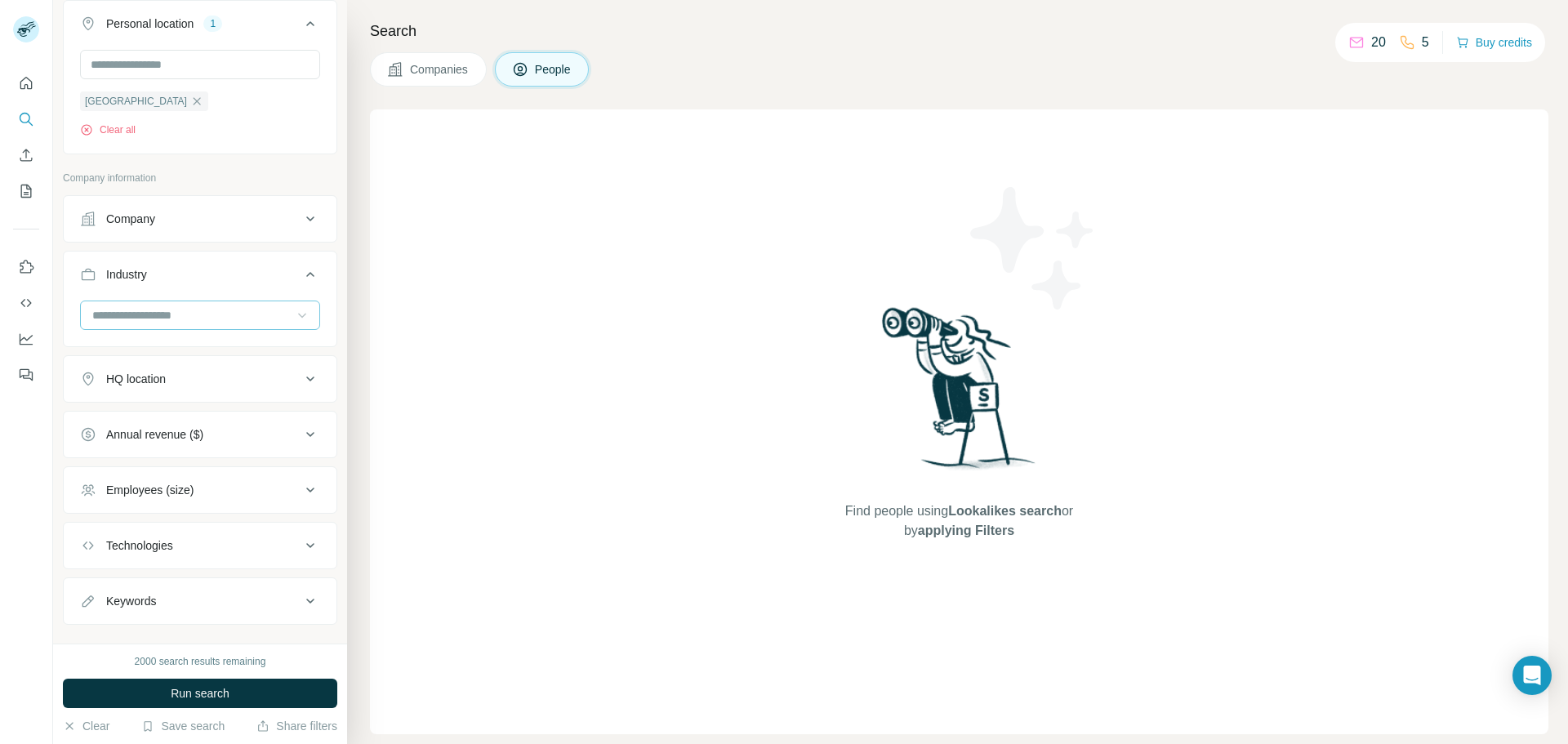
scroll to position [813, 0]
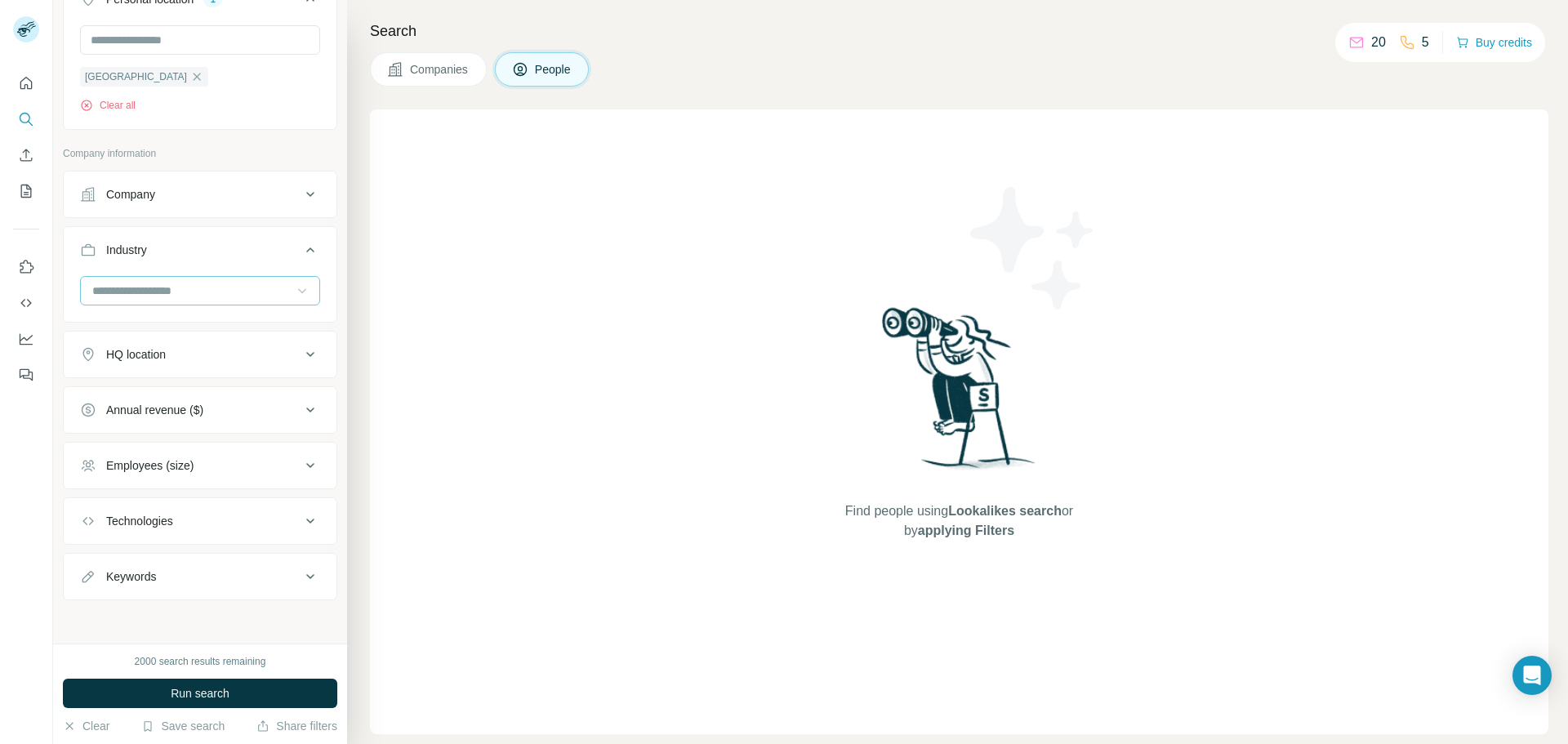
click at [288, 463] on div "Employees (size)" at bounding box center [190, 465] width 221 height 16
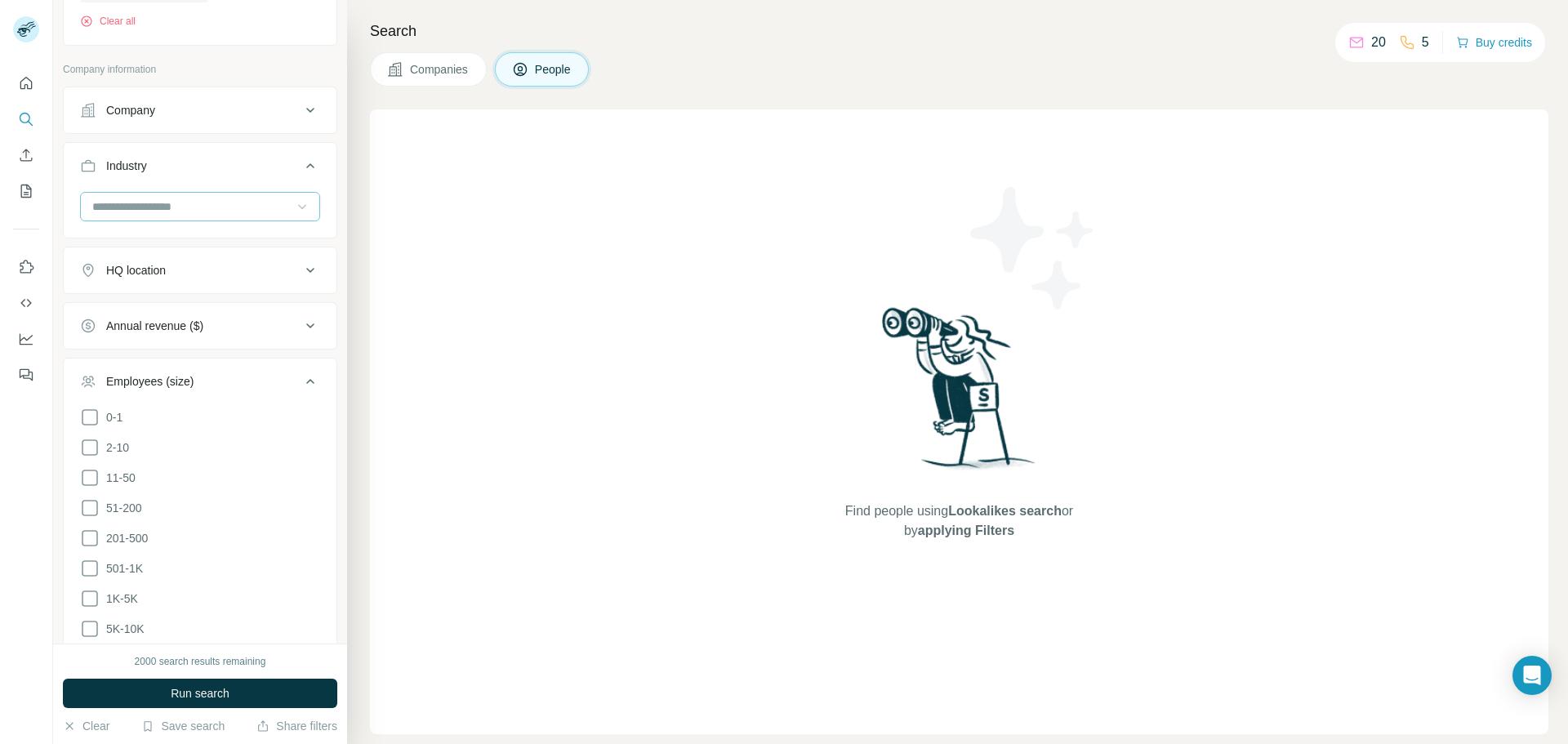
scroll to position [898, 0]
click at [88, 540] on icon at bounding box center [90, 538] width 20 height 20
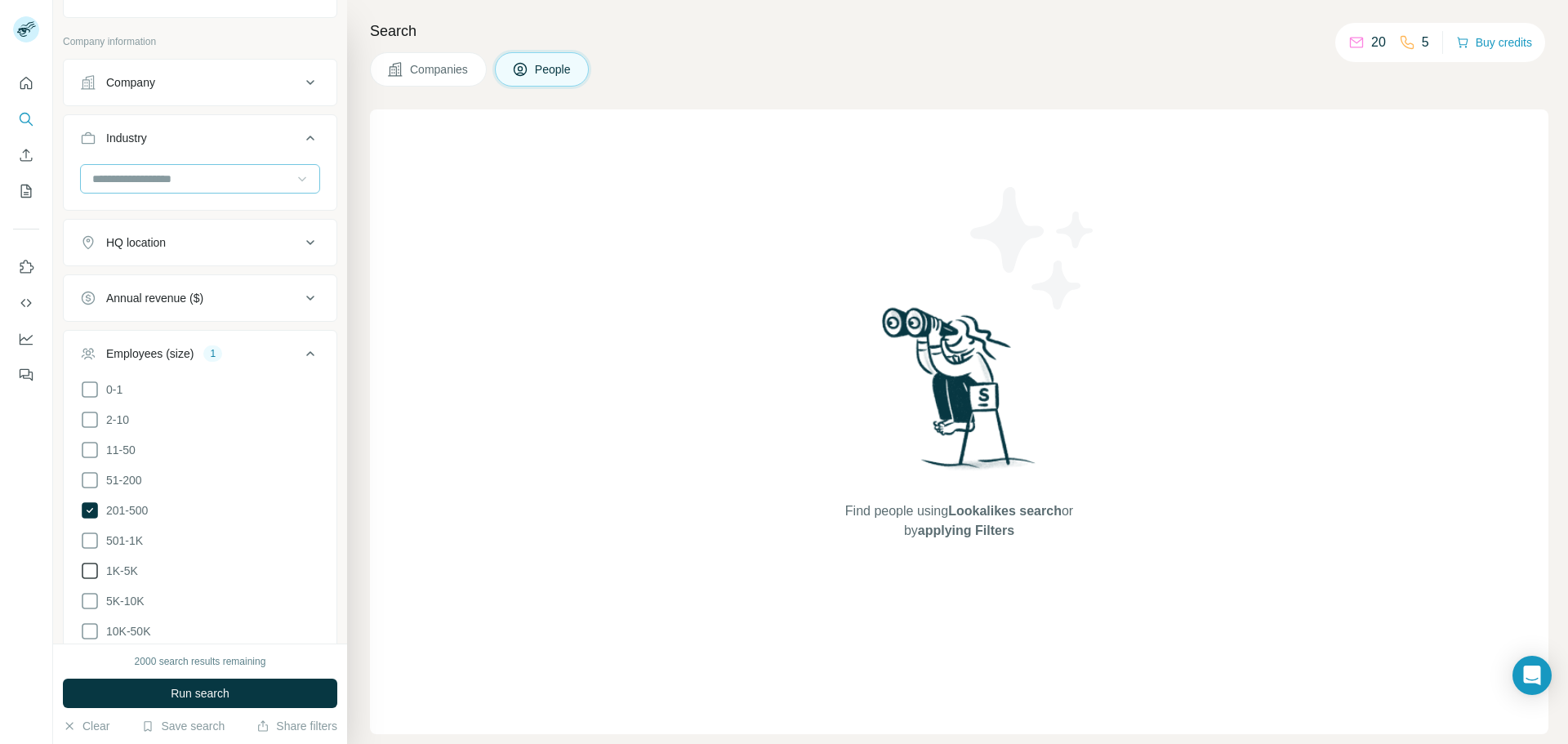
click at [85, 545] on icon at bounding box center [90, 541] width 16 height 16
click at [91, 563] on icon at bounding box center [90, 571] width 20 height 20
click at [103, 475] on div "51-200" at bounding box center [111, 480] width 62 height 20
click at [96, 475] on icon at bounding box center [90, 479] width 16 height 16
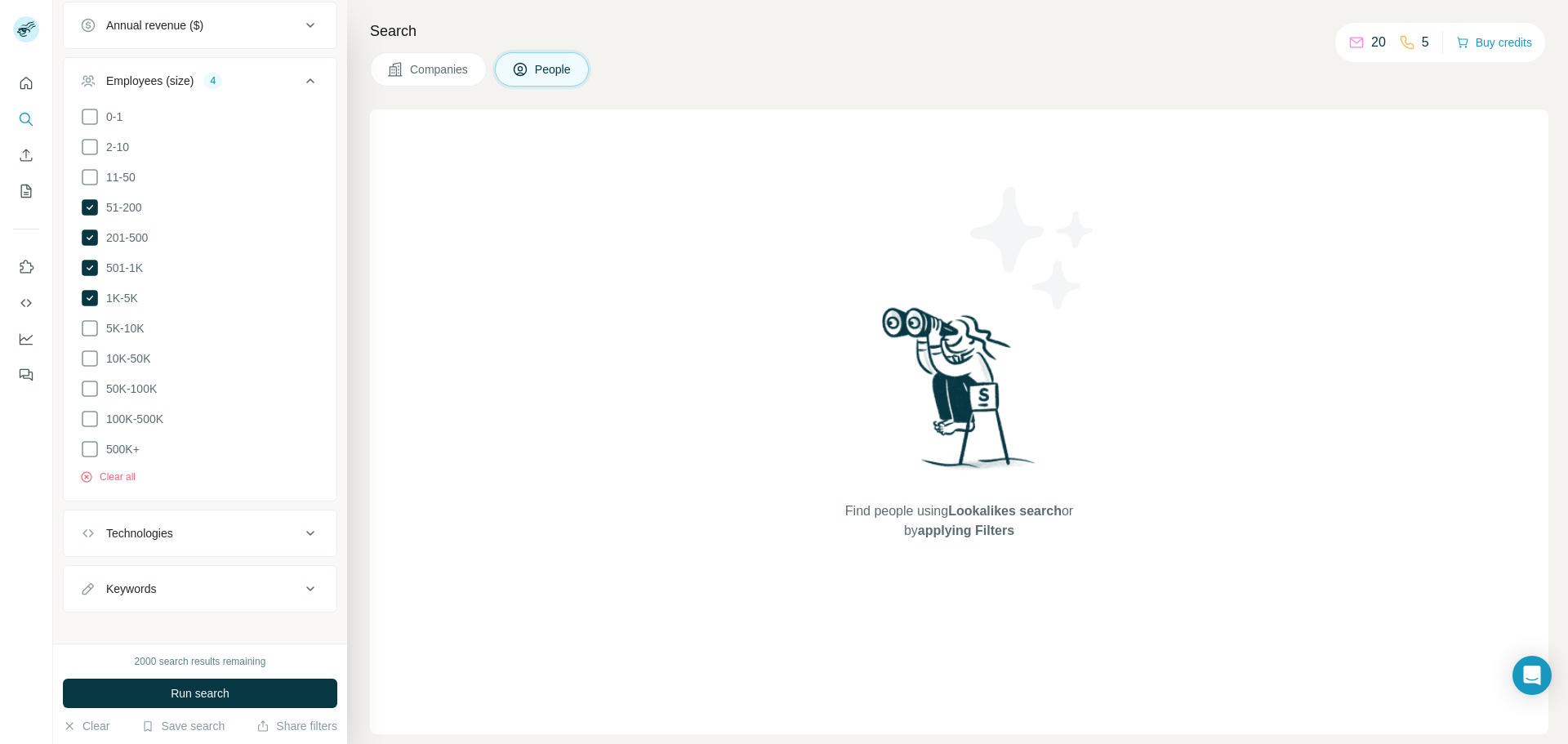
scroll to position [1204, 0]
click at [284, 579] on div "Keywords" at bounding box center [190, 582] width 221 height 16
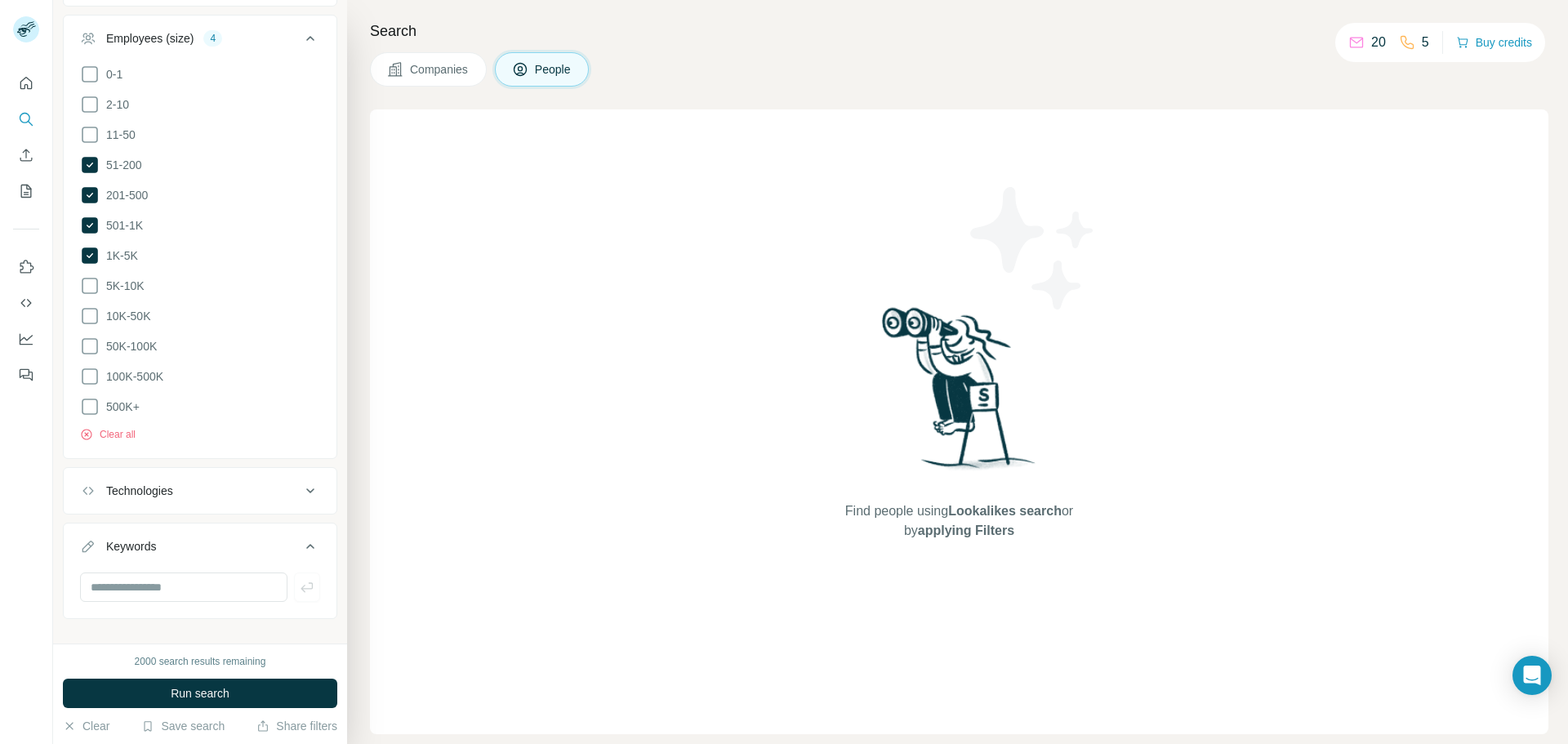
scroll to position [1253, 0]
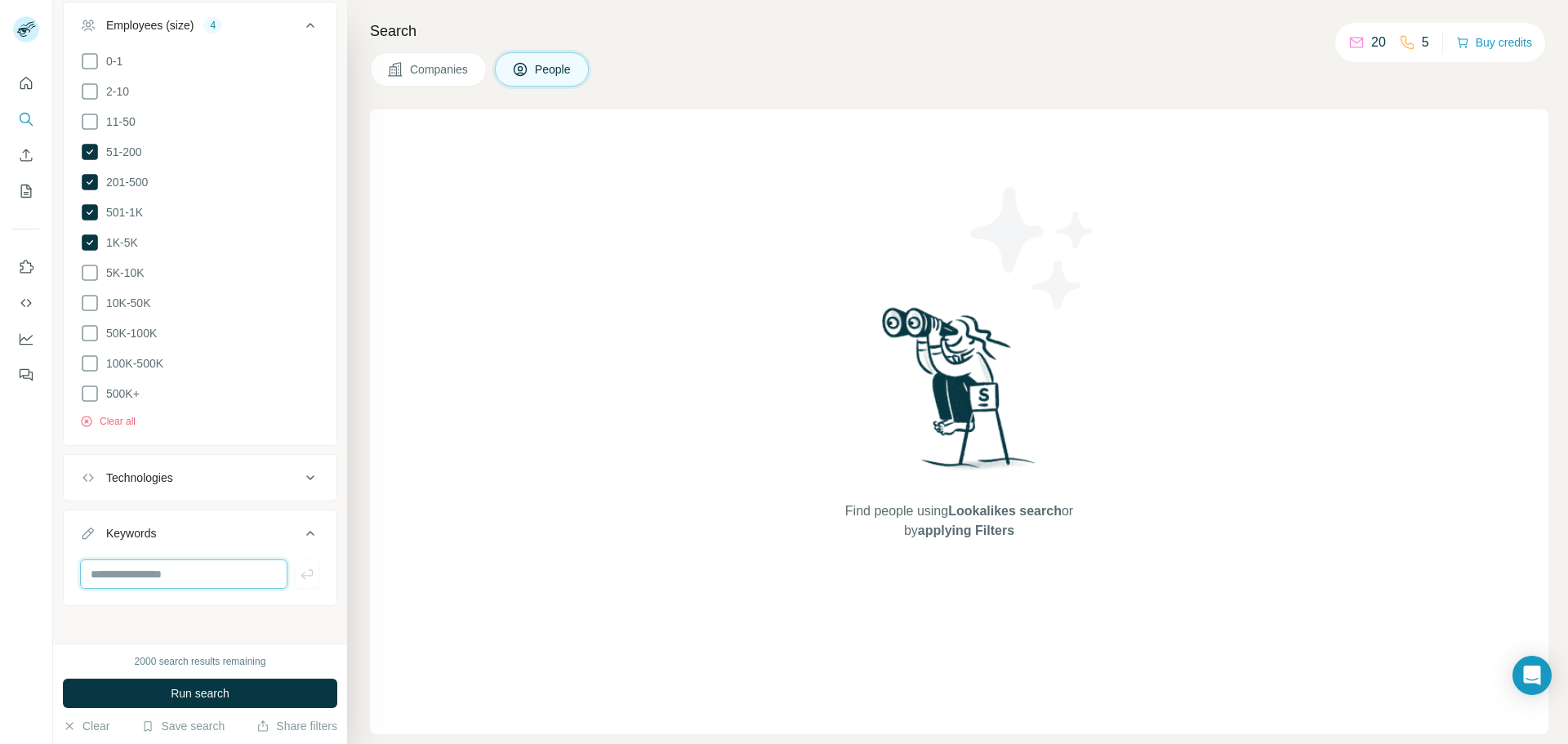
click at [184, 574] on input "text" at bounding box center [183, 574] width 207 height 30
type input "***"
click at [207, 612] on div "New search Hide Company lookalikes Personal information Job title Seniority 5 B…" at bounding box center [201, 322] width 294 height 644
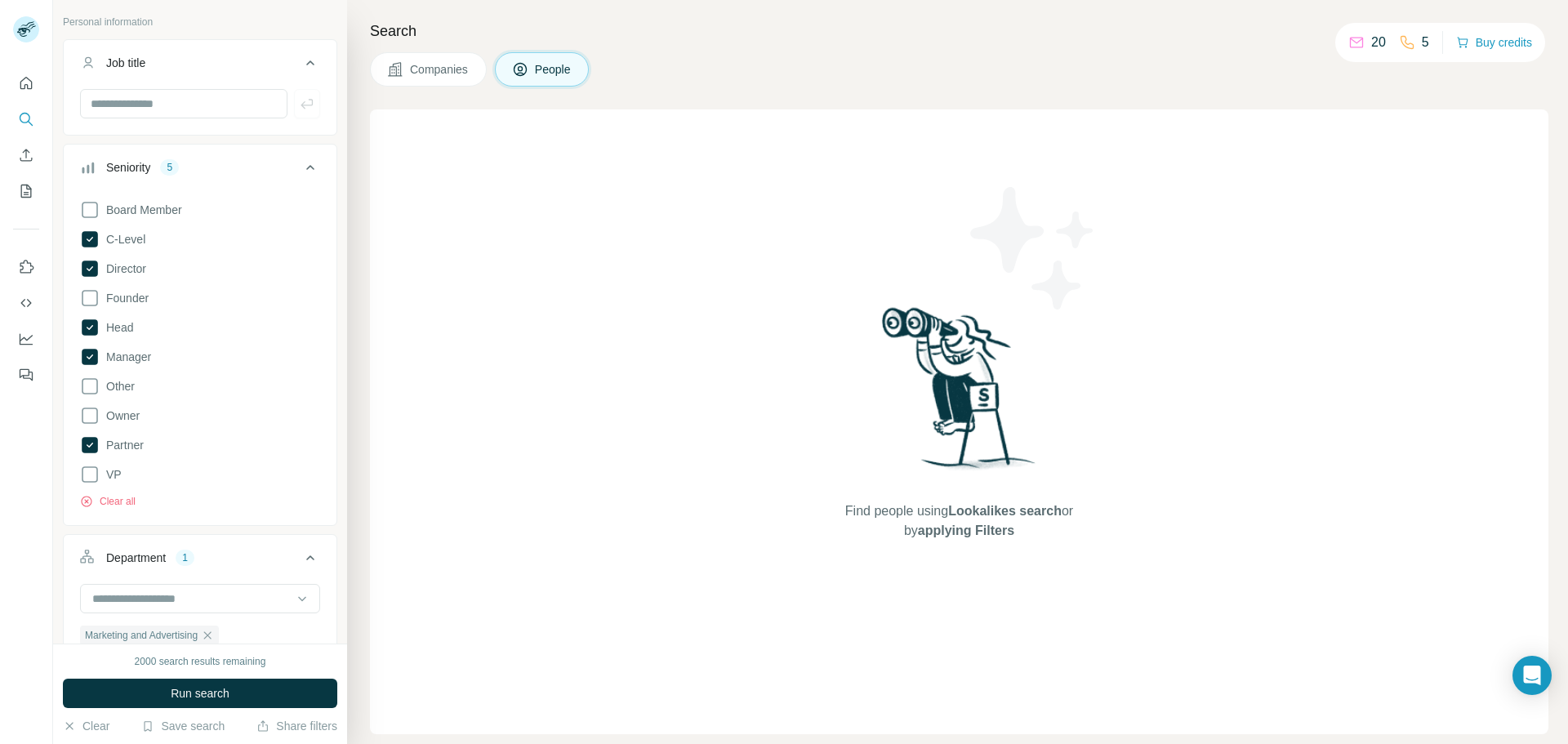
scroll to position [0, 0]
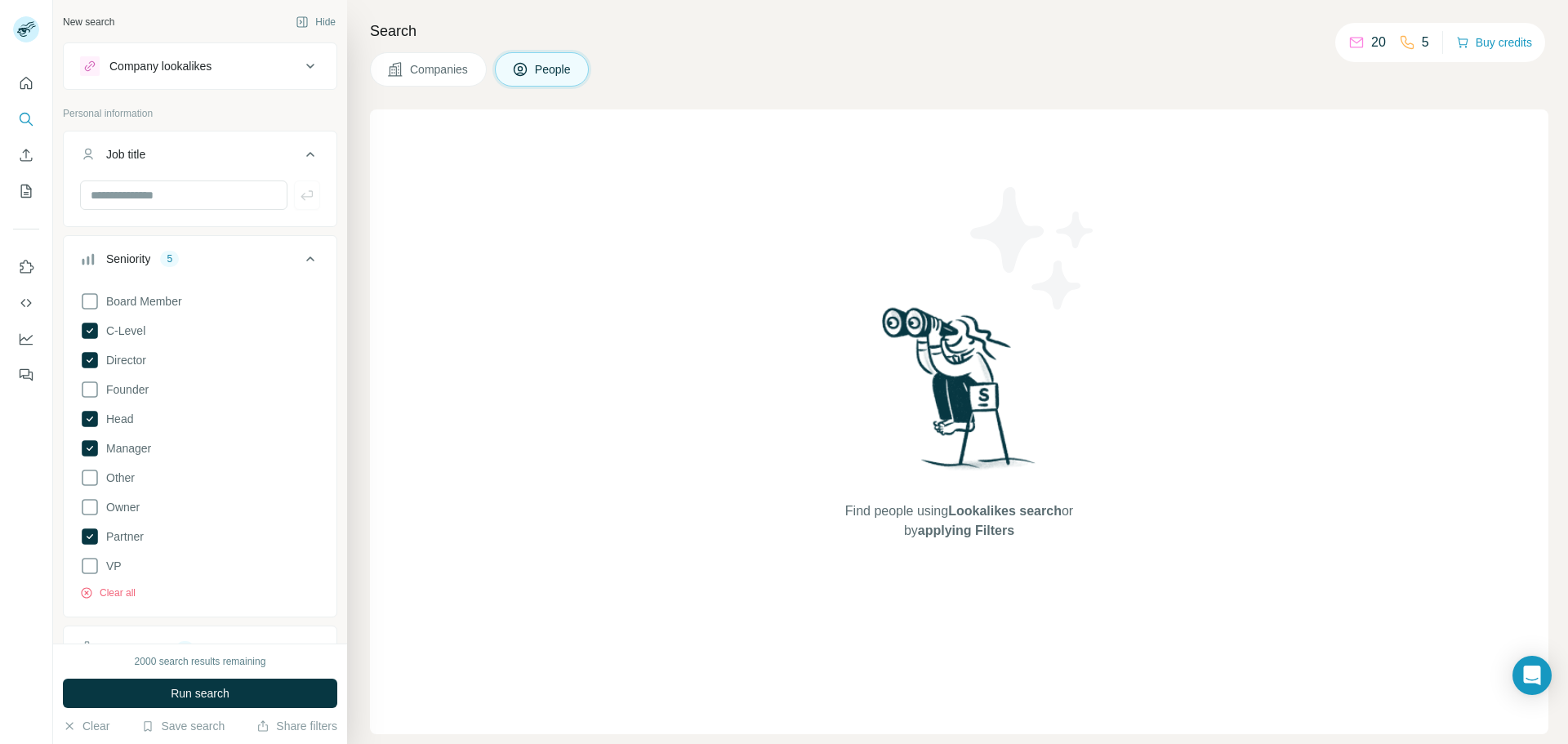
click at [297, 159] on div "Job title" at bounding box center [190, 154] width 221 height 16
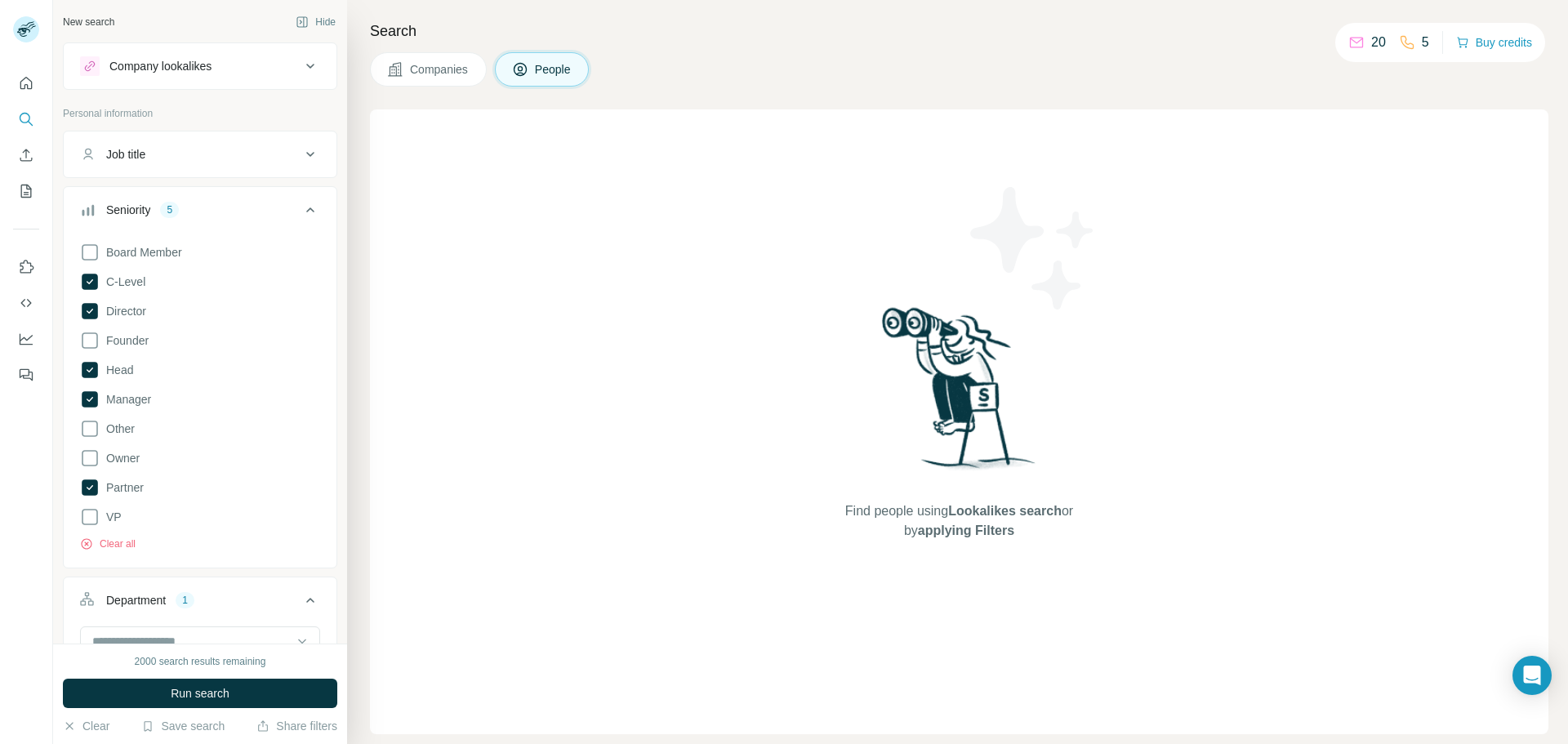
click at [311, 68] on icon at bounding box center [310, 66] width 20 height 20
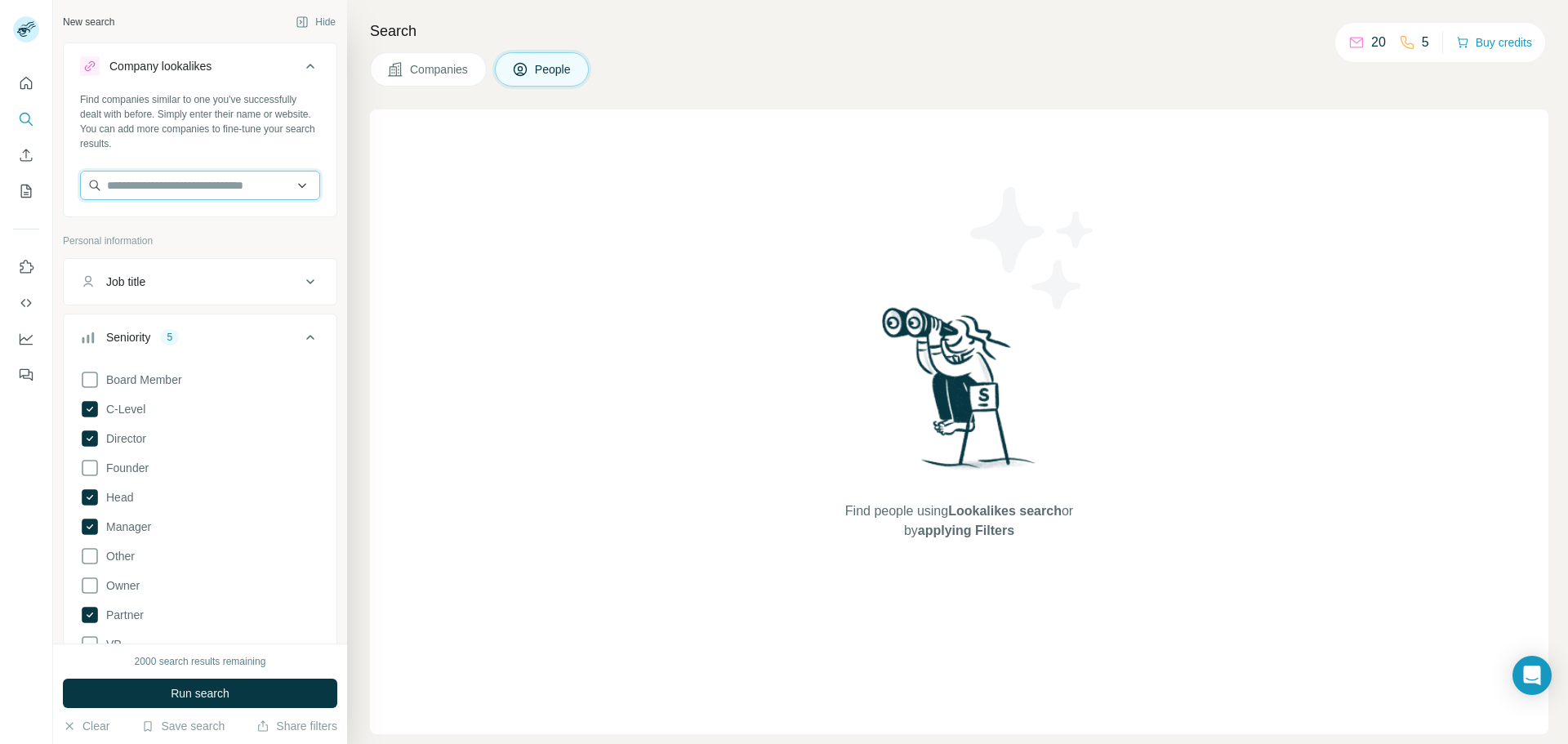
click at [244, 188] on input "text" at bounding box center [200, 185] width 240 height 30
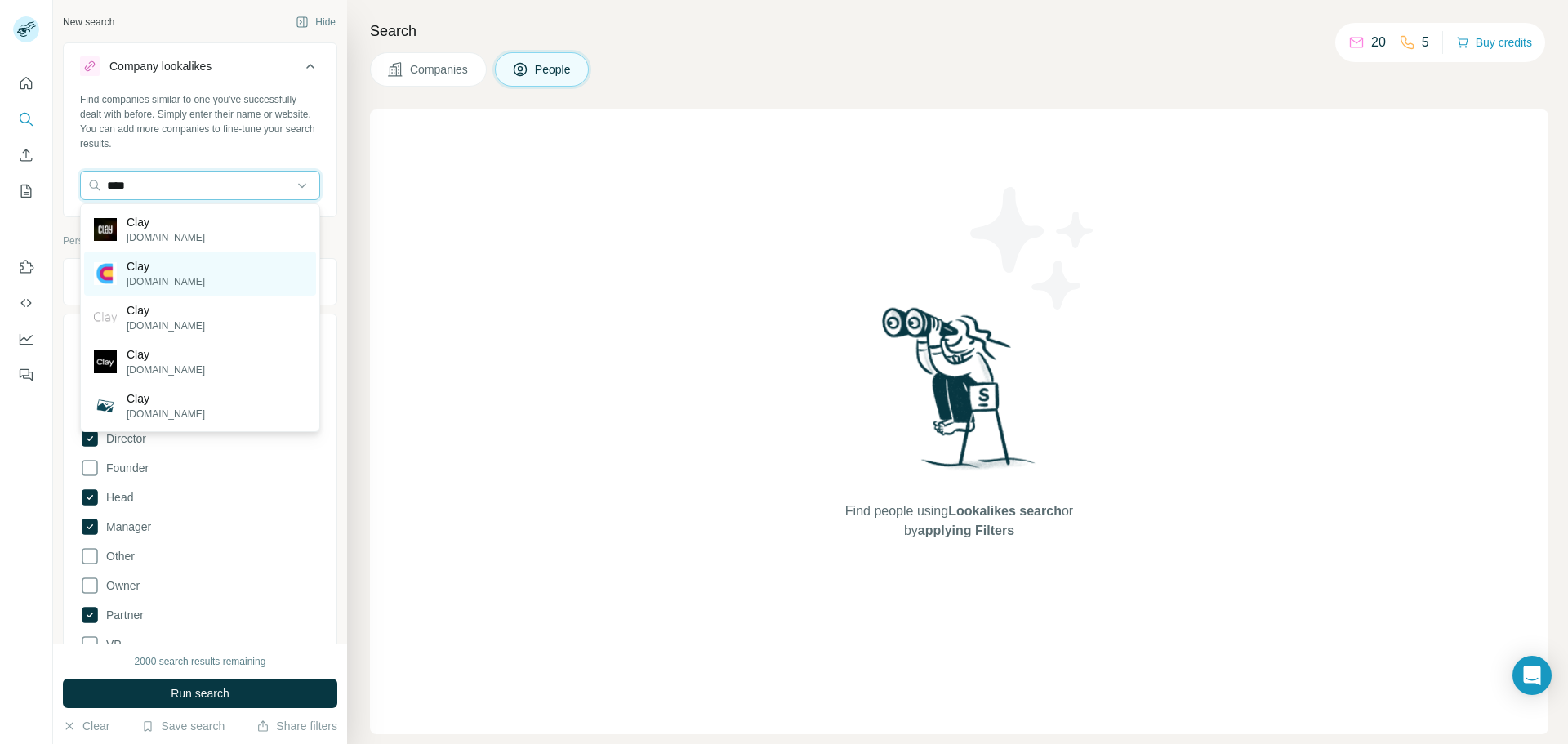
type input "****"
click at [180, 262] on div "Clay clay.com" at bounding box center [200, 273] width 232 height 44
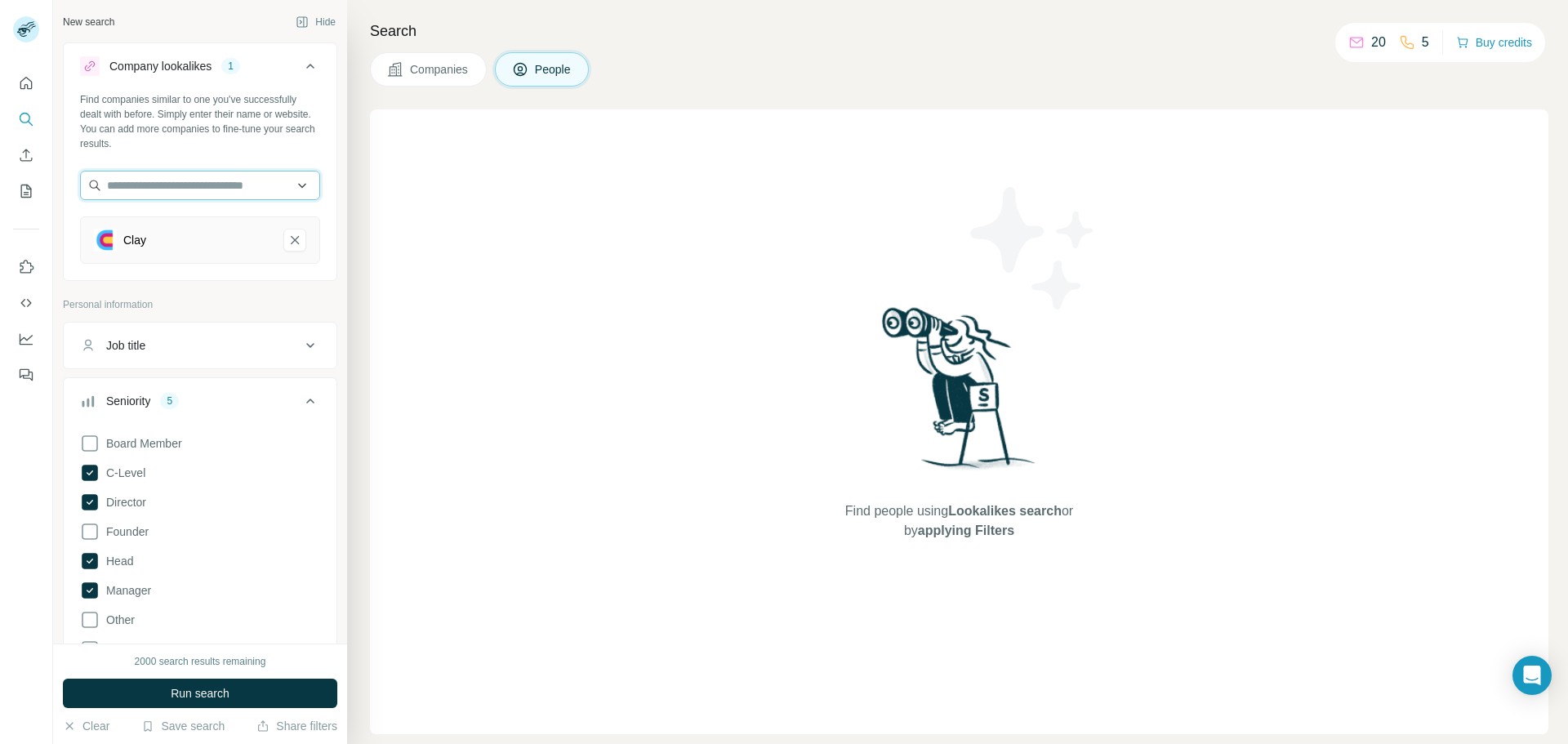
click at [158, 186] on input "text" at bounding box center [200, 185] width 240 height 30
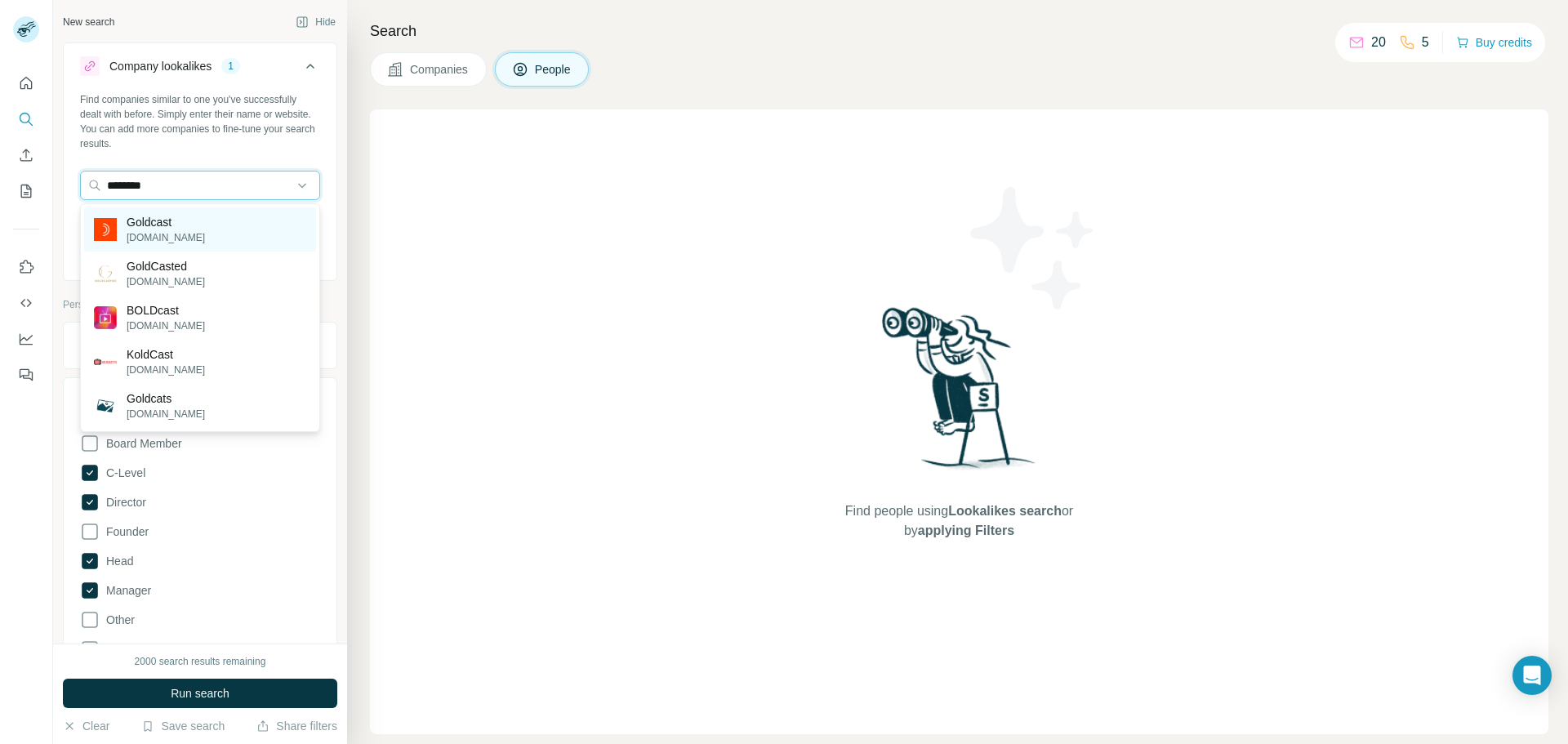
type input "********"
click at [174, 230] on p "goldcast.io" at bounding box center [166, 237] width 78 height 14
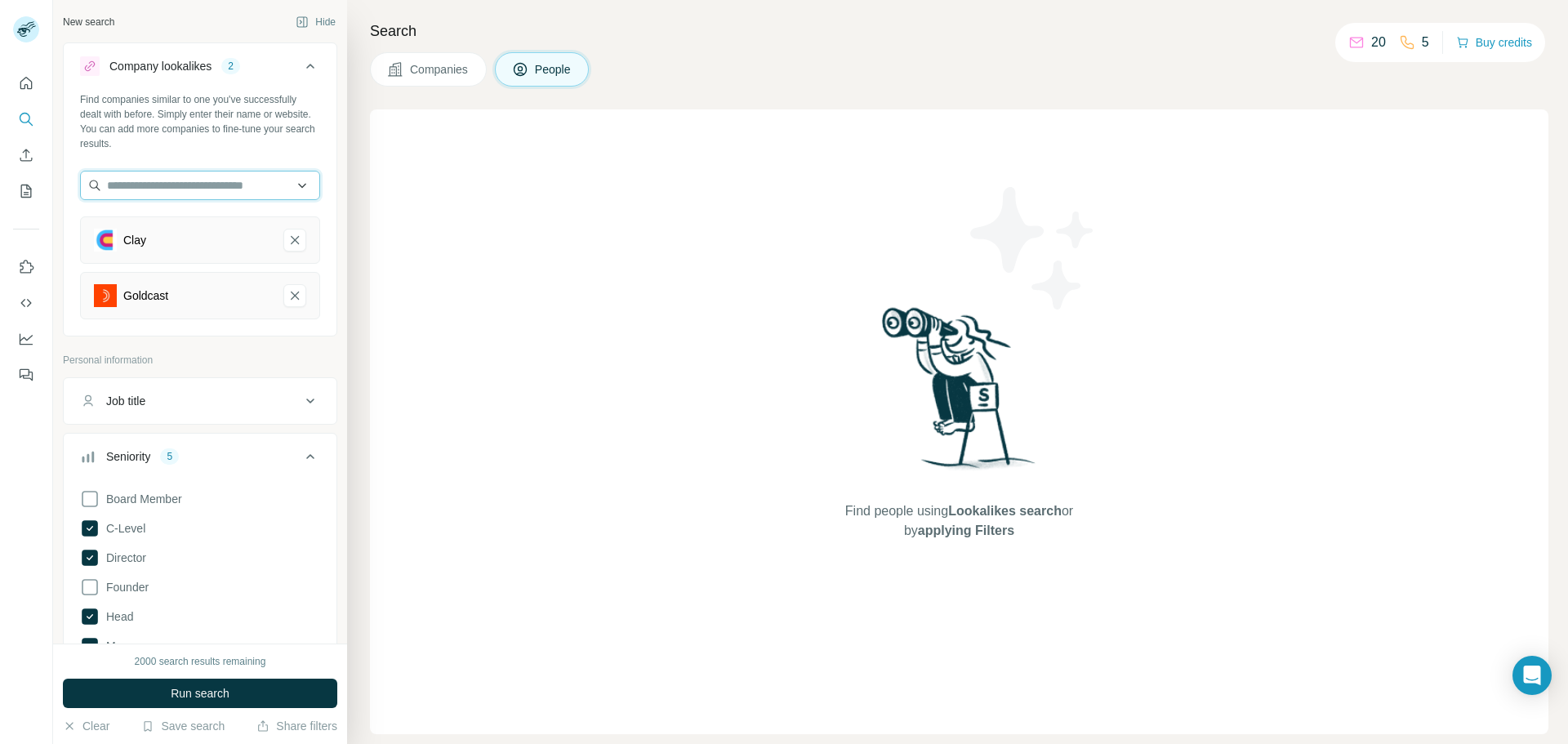
click at [174, 187] on input "text" at bounding box center [200, 185] width 240 height 30
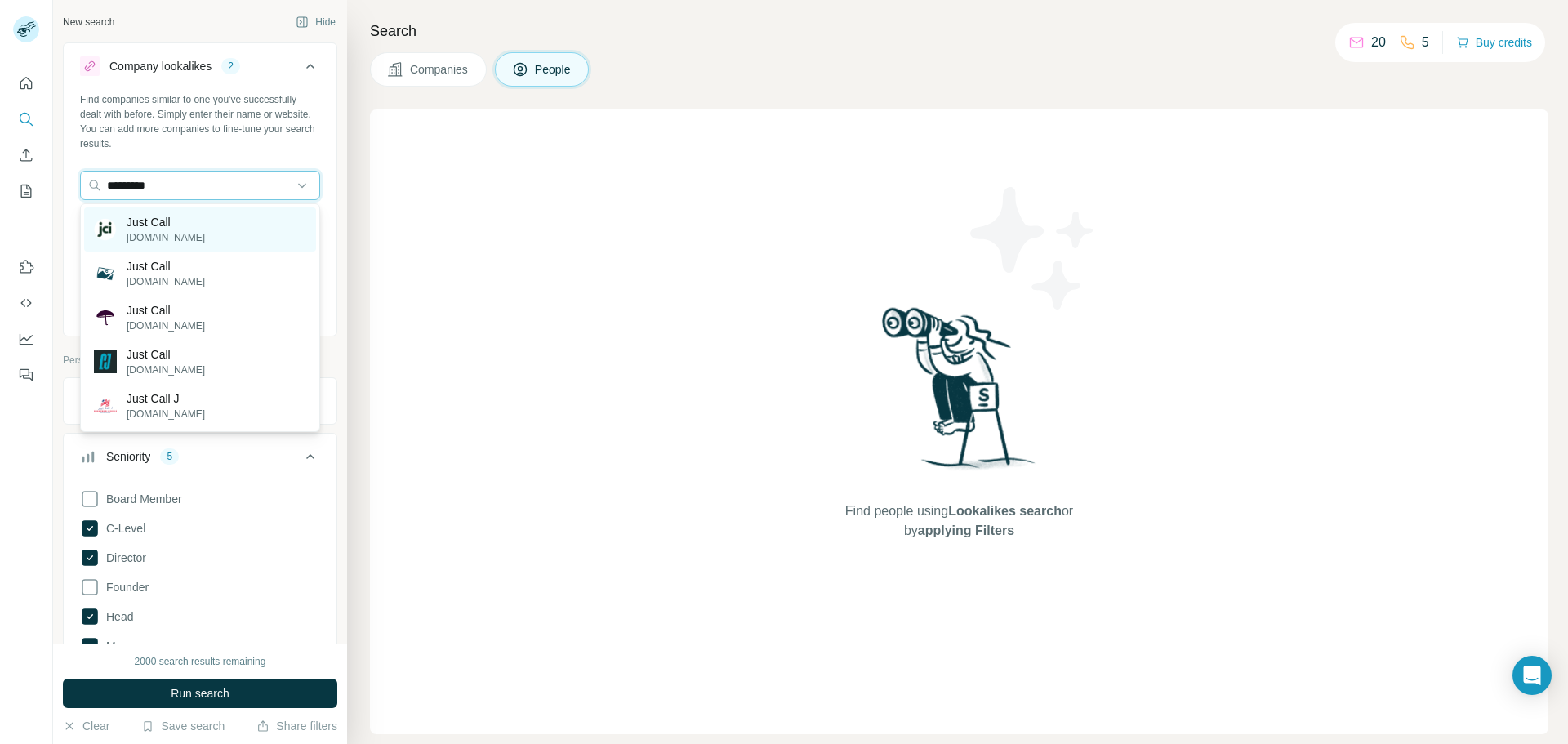
type input "*********"
click at [163, 218] on p "Just Call" at bounding box center [166, 222] width 78 height 16
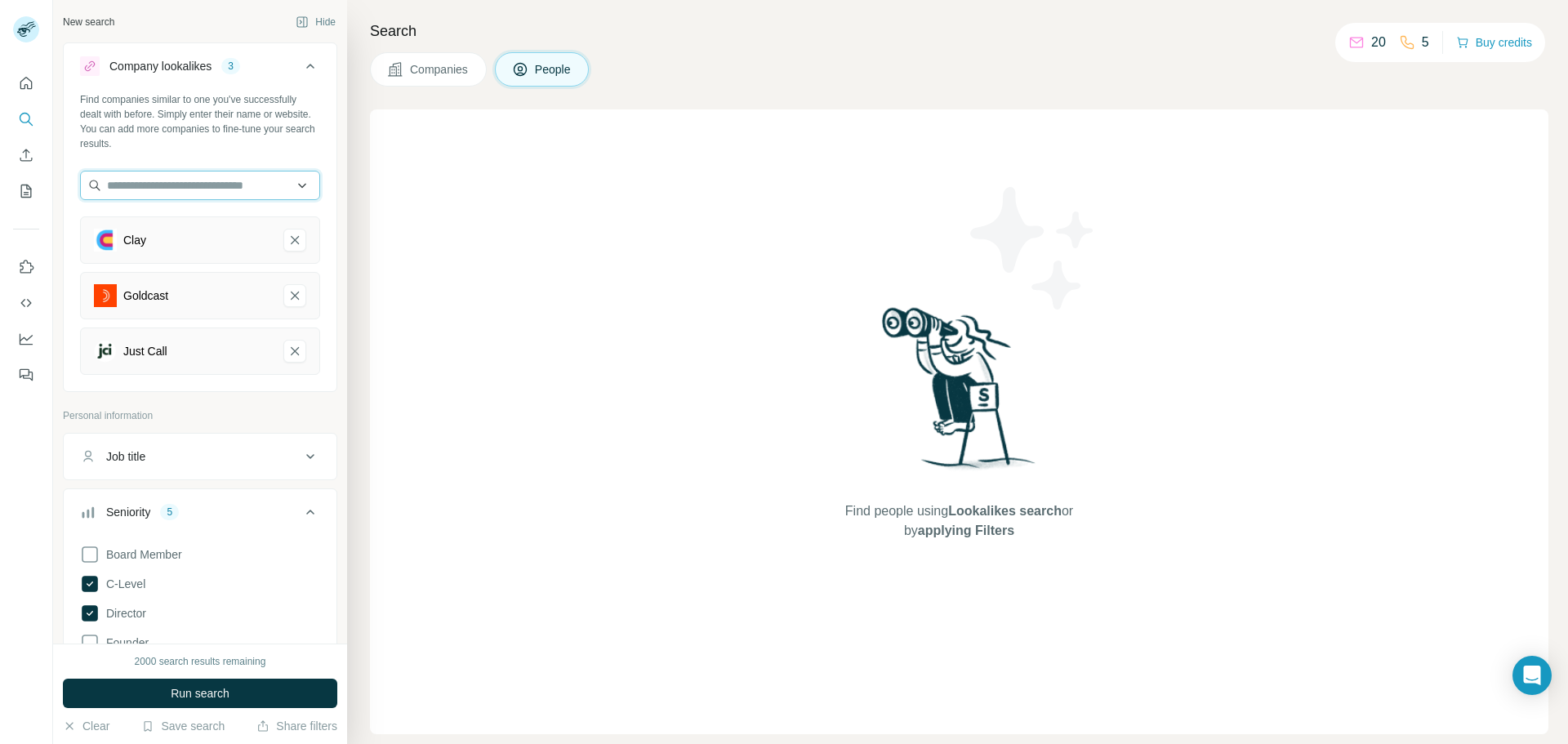
click at [193, 184] on input "text" at bounding box center [200, 185] width 240 height 30
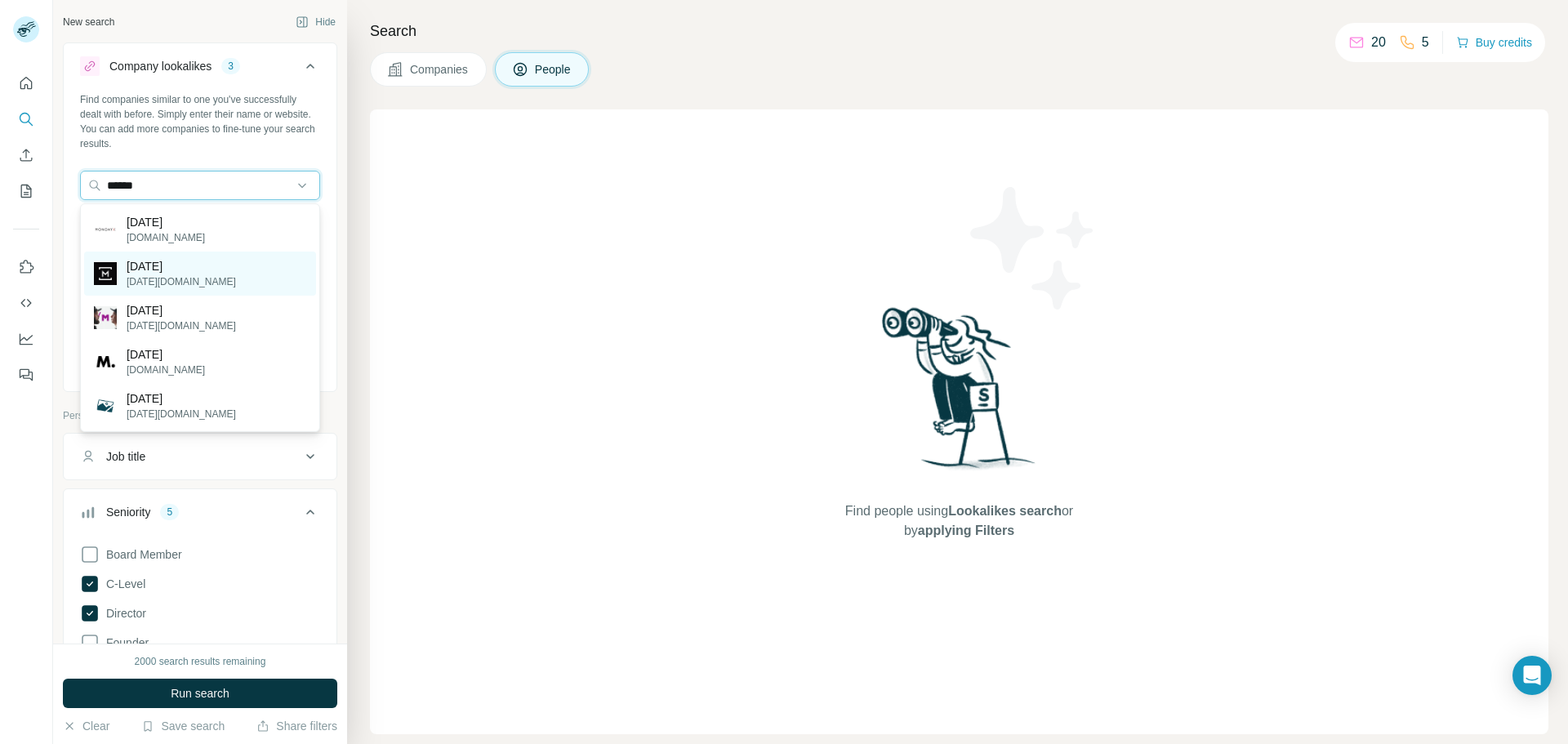
type input "******"
click at [195, 277] on div "Monday monday.pt" at bounding box center [200, 273] width 232 height 44
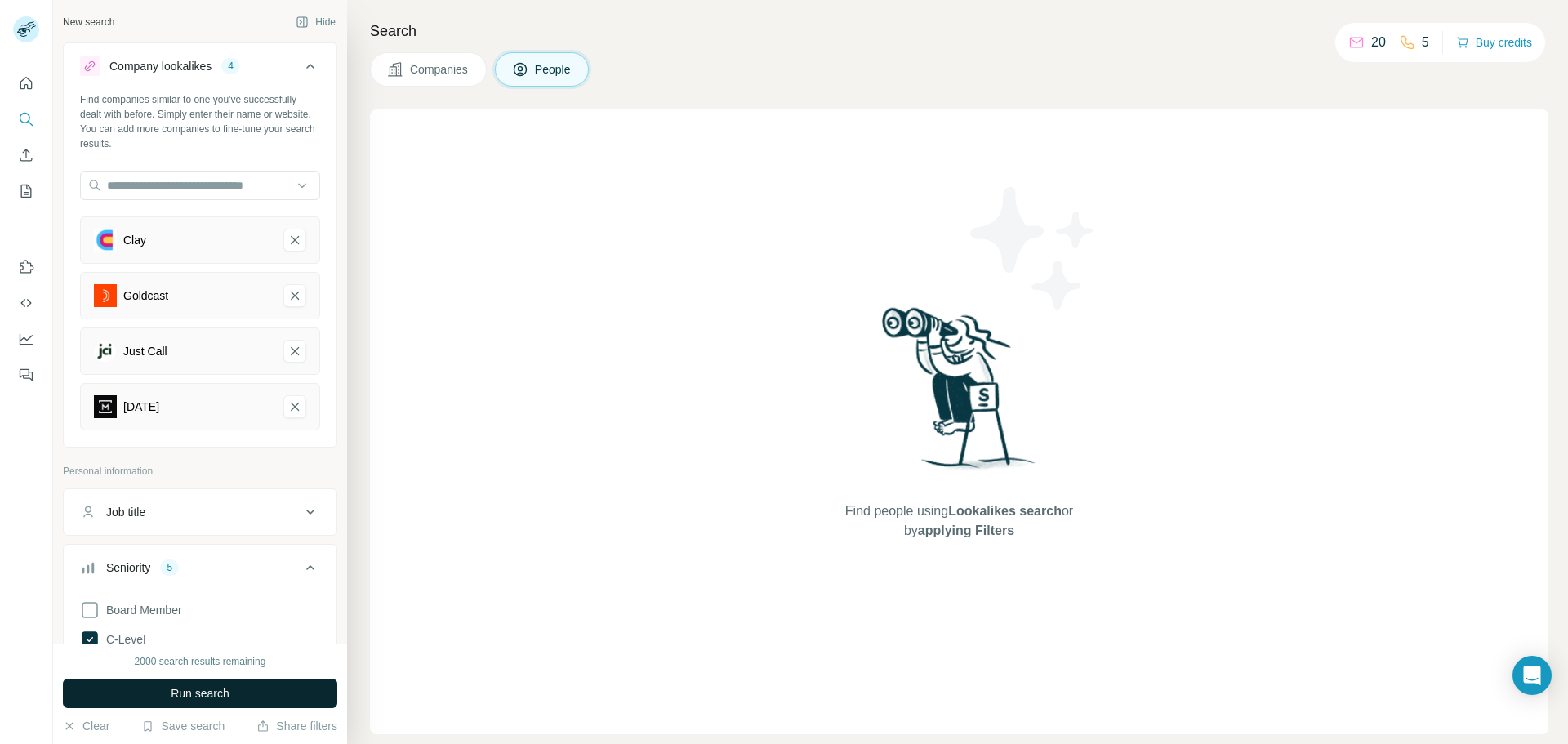
click at [244, 703] on button "Run search" at bounding box center [200, 693] width 274 height 30
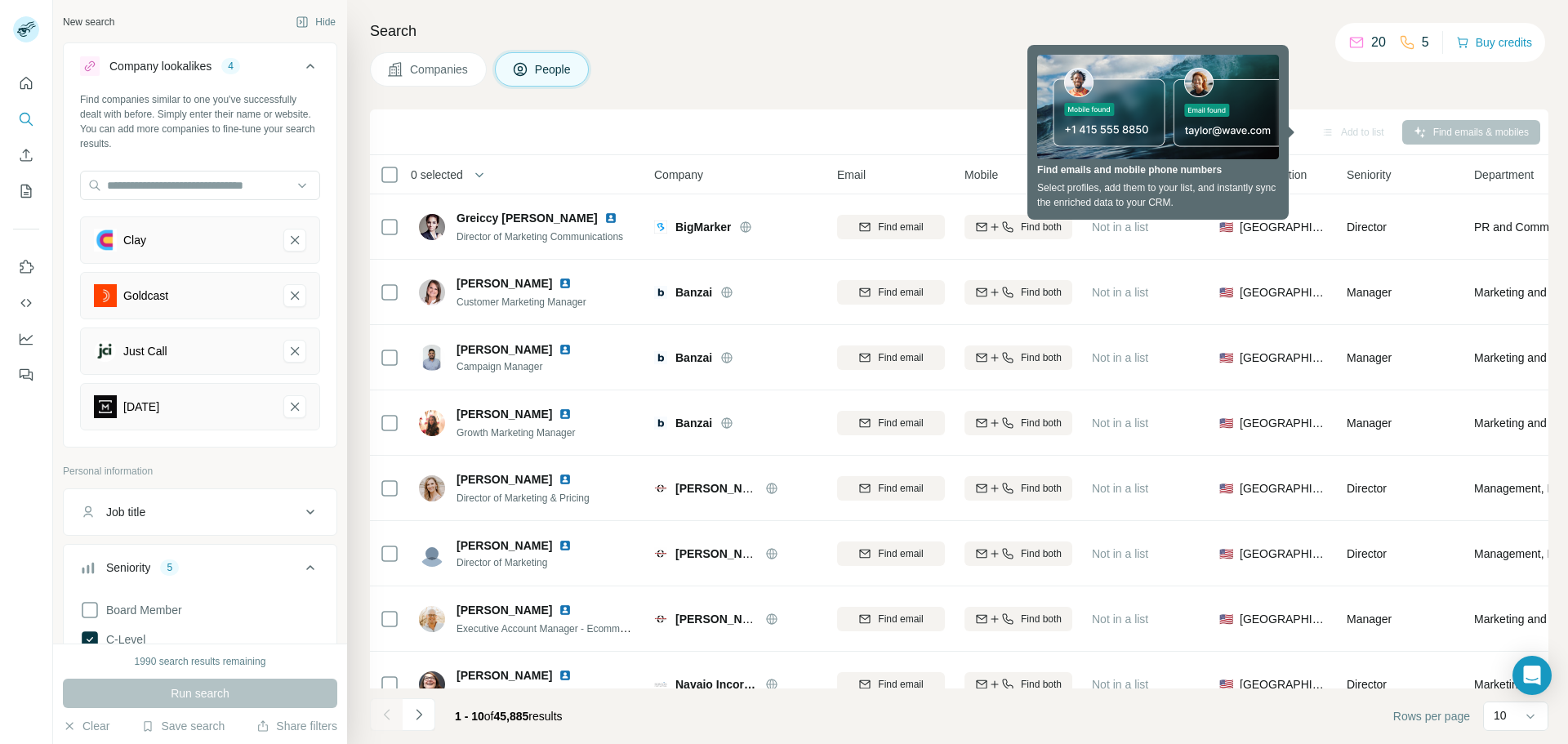
click at [795, 95] on div "Search Companies People Add to list Find emails & mobiles 0 selected People Com…" at bounding box center [958, 372] width 1221 height 744
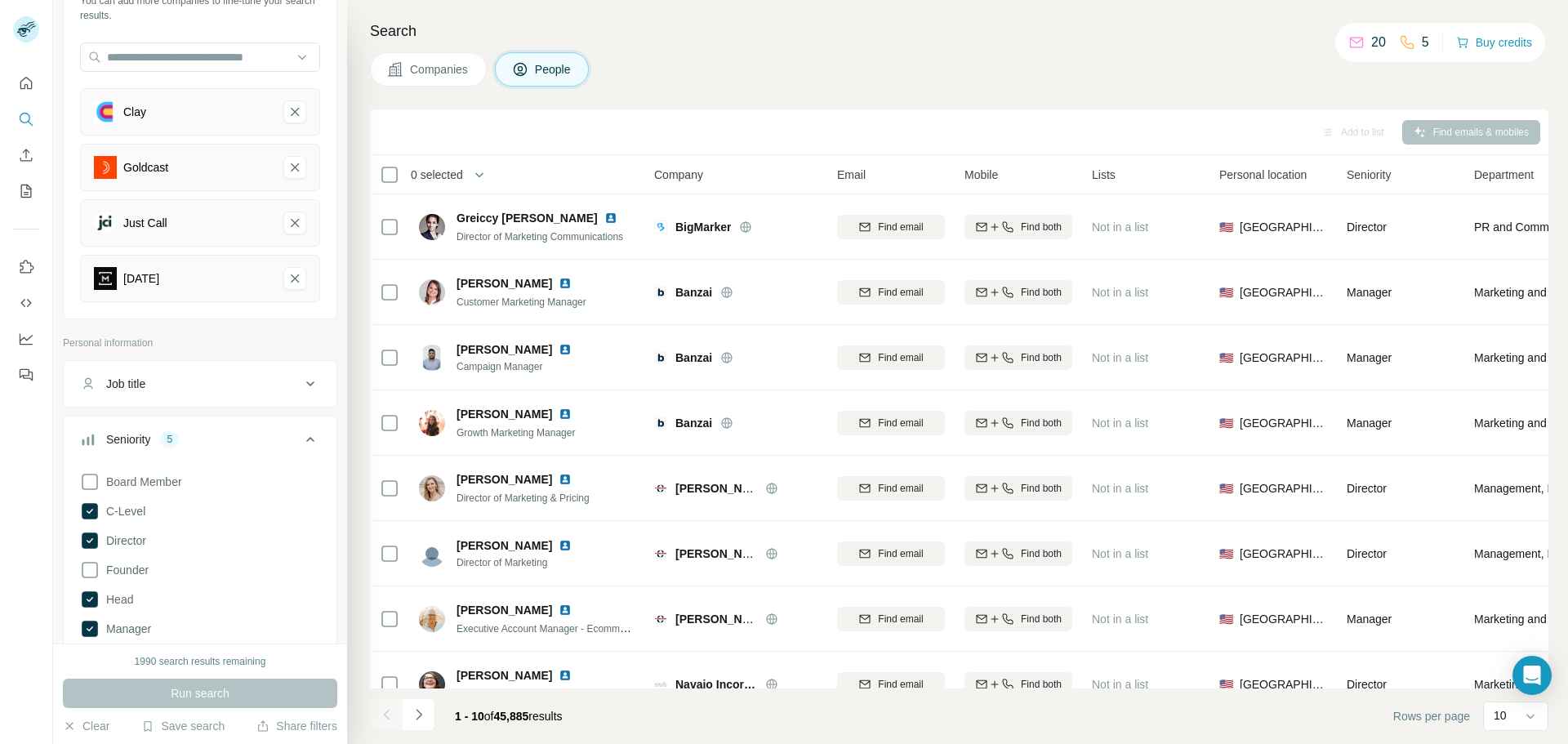
click at [1371, 38] on p "20" at bounding box center [1378, 42] width 14 height 20
click at [1504, 45] on button "Buy credits" at bounding box center [1494, 43] width 76 height 23
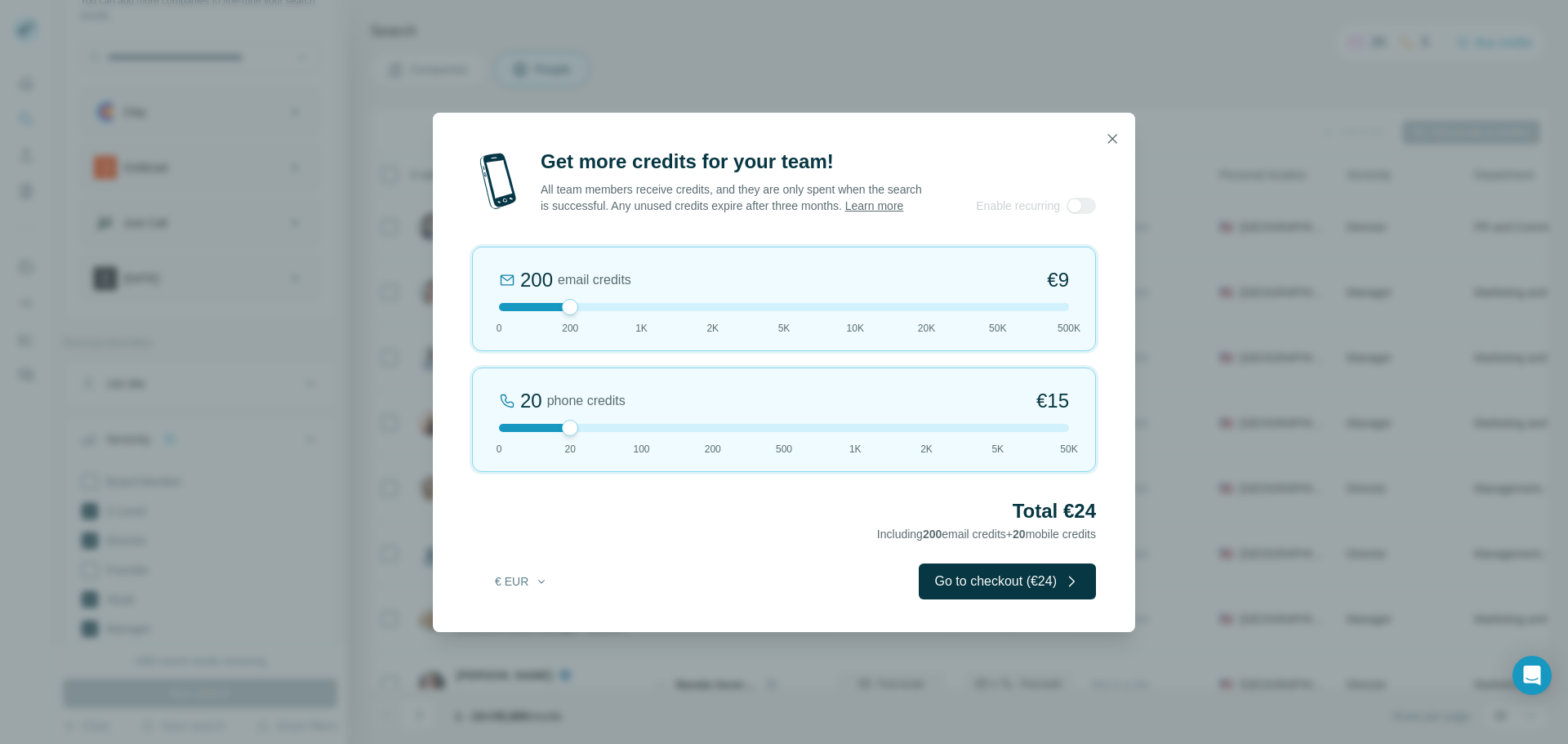
drag, startPoint x: 569, startPoint y: 316, endPoint x: 575, endPoint y: 308, distance: 10.0
click at [575, 308] on div at bounding box center [570, 307] width 16 height 16
drag, startPoint x: 560, startPoint y: 430, endPoint x: 508, endPoint y: 433, distance: 52.1
click at [508, 433] on div "20 phone credits €15 0 20 100 200 500 1K 2K 5K 50K" at bounding box center [784, 419] width 625 height 104
drag, startPoint x: 574, startPoint y: 319, endPoint x: 589, endPoint y: 315, distance: 15.5
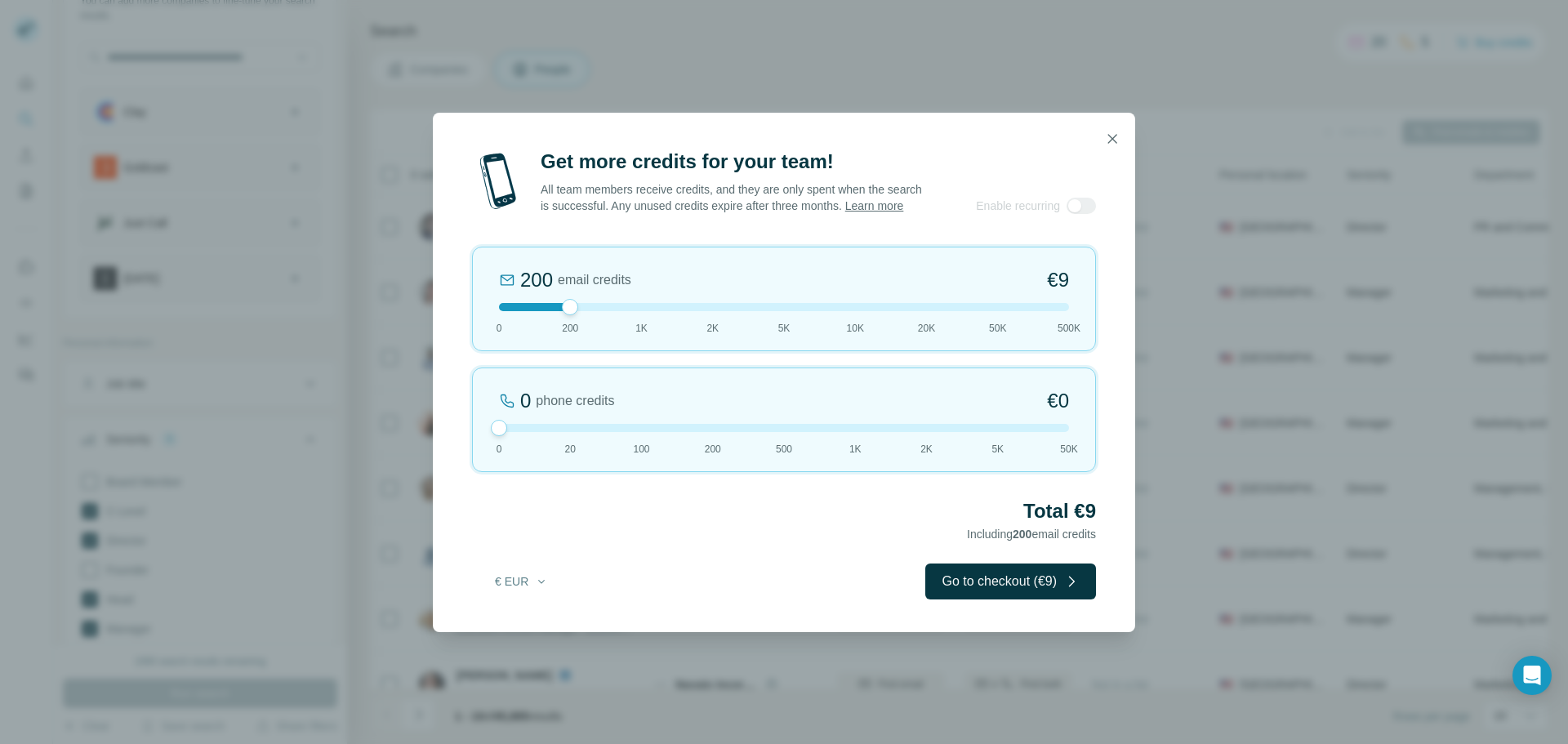
click at [589, 311] on div at bounding box center [784, 307] width 570 height 9
drag, startPoint x: 577, startPoint y: 314, endPoint x: 593, endPoint y: 318, distance: 16.5
click at [593, 311] on div at bounding box center [784, 307] width 570 height 9
click at [1118, 137] on icon "button" at bounding box center [1112, 138] width 16 height 16
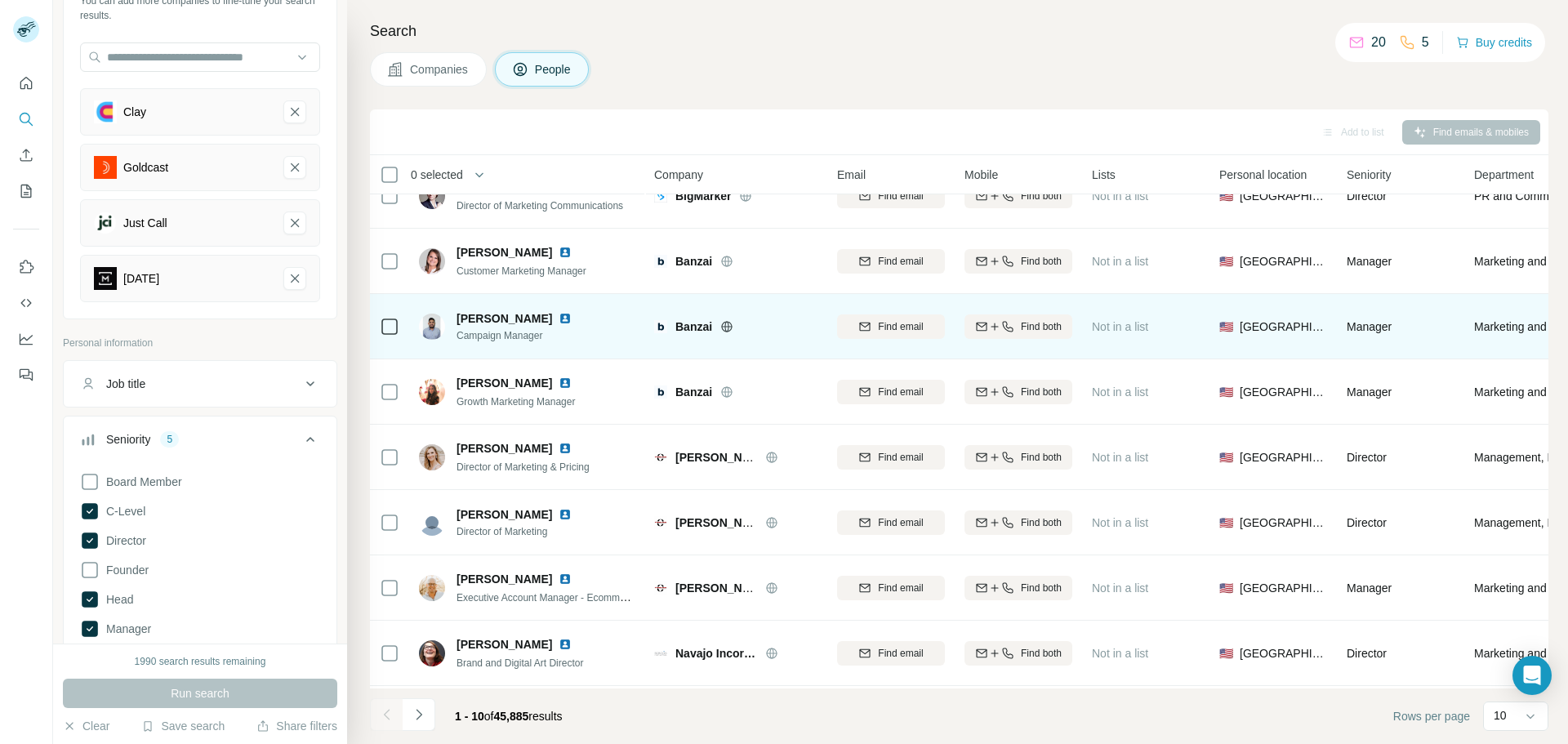
scroll to position [159, 0]
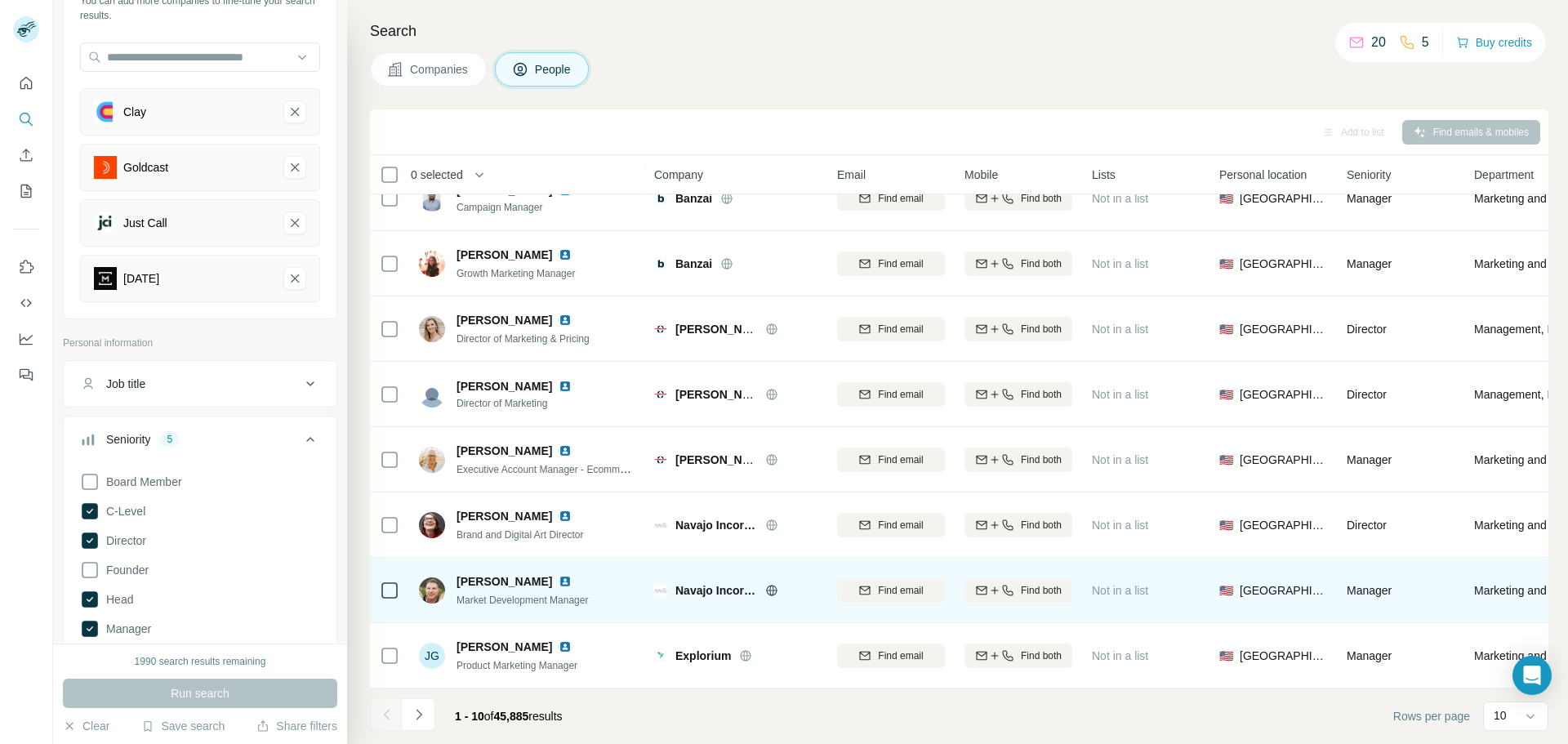
click at [472, 573] on span "Tom Harmeyer" at bounding box center [504, 581] width 95 height 16
drag, startPoint x: 485, startPoint y: 585, endPoint x: 499, endPoint y: 596, distance: 17.8
click at [486, 585] on span "Tom Harmeyer" at bounding box center [504, 581] width 95 height 16
drag, startPoint x: 557, startPoint y: 608, endPoint x: 685, endPoint y: 605, distance: 128.0
click at [562, 608] on div "Tom Harmeyer Market Development Manager" at bounding box center [528, 590] width 218 height 45
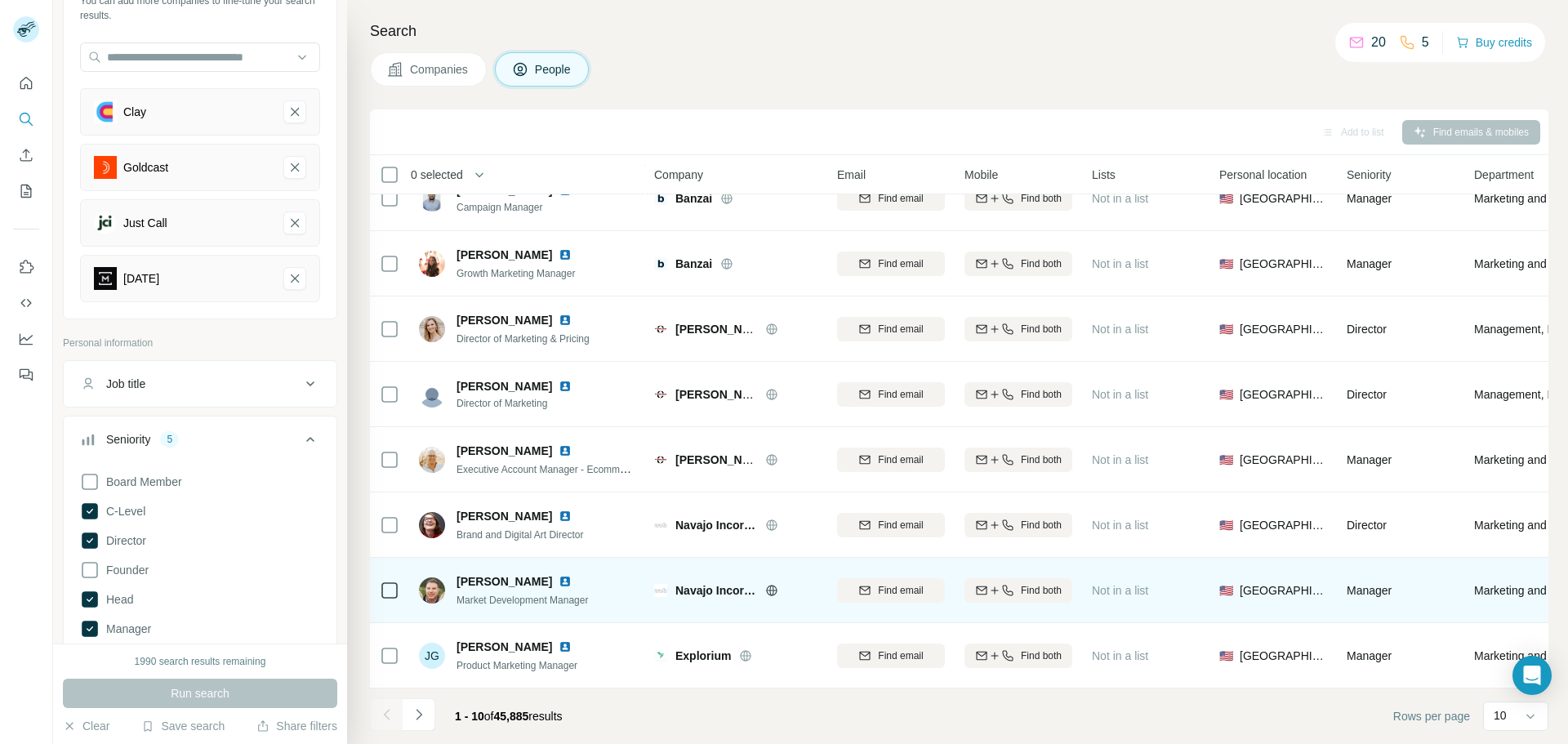
click at [770, 589] on icon at bounding box center [772, 589] width 4 height 11
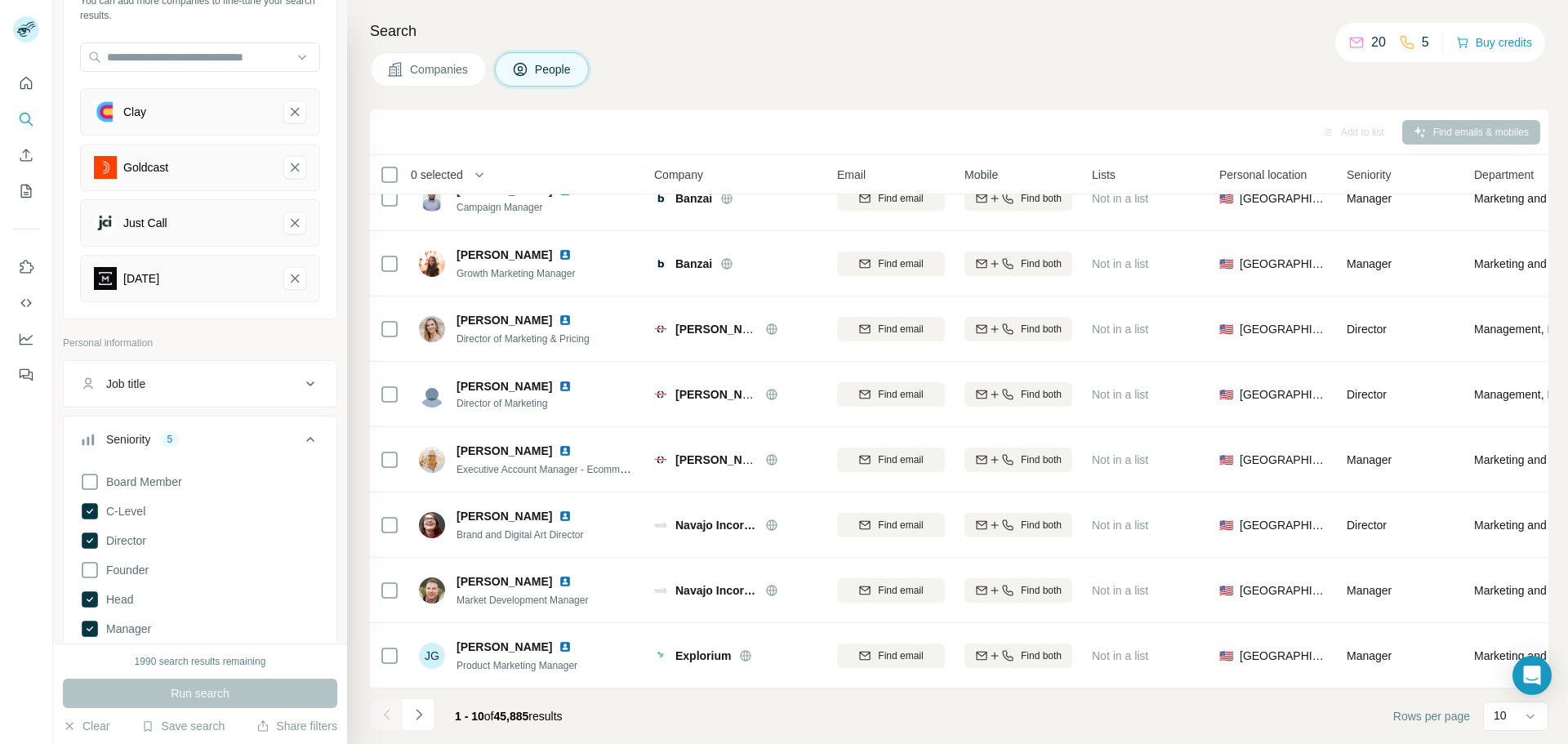
click at [237, 387] on div "Job title" at bounding box center [190, 383] width 221 height 16
click at [206, 424] on input "text" at bounding box center [183, 424] width 207 height 30
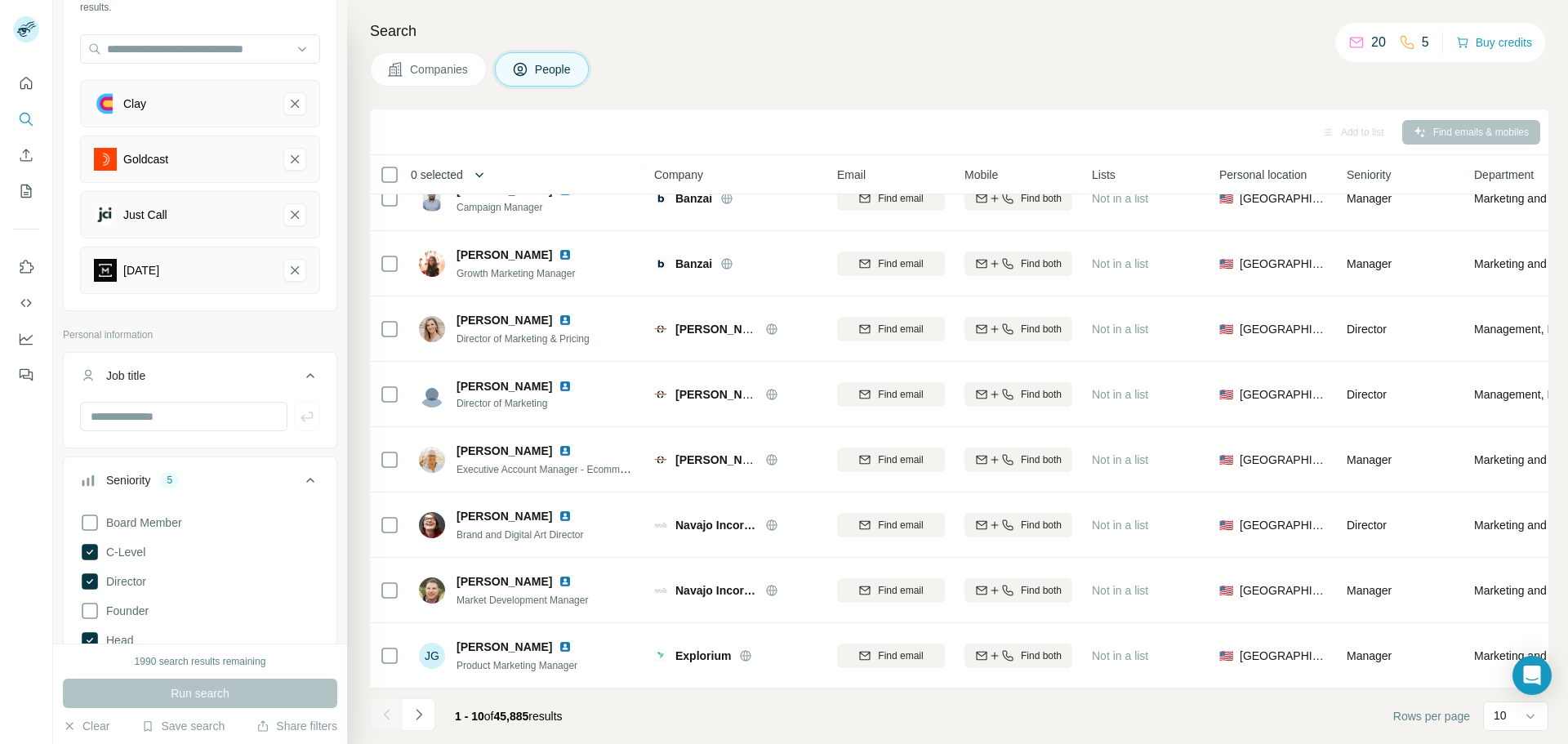
click at [475, 168] on button "button" at bounding box center [479, 175] width 32 height 32
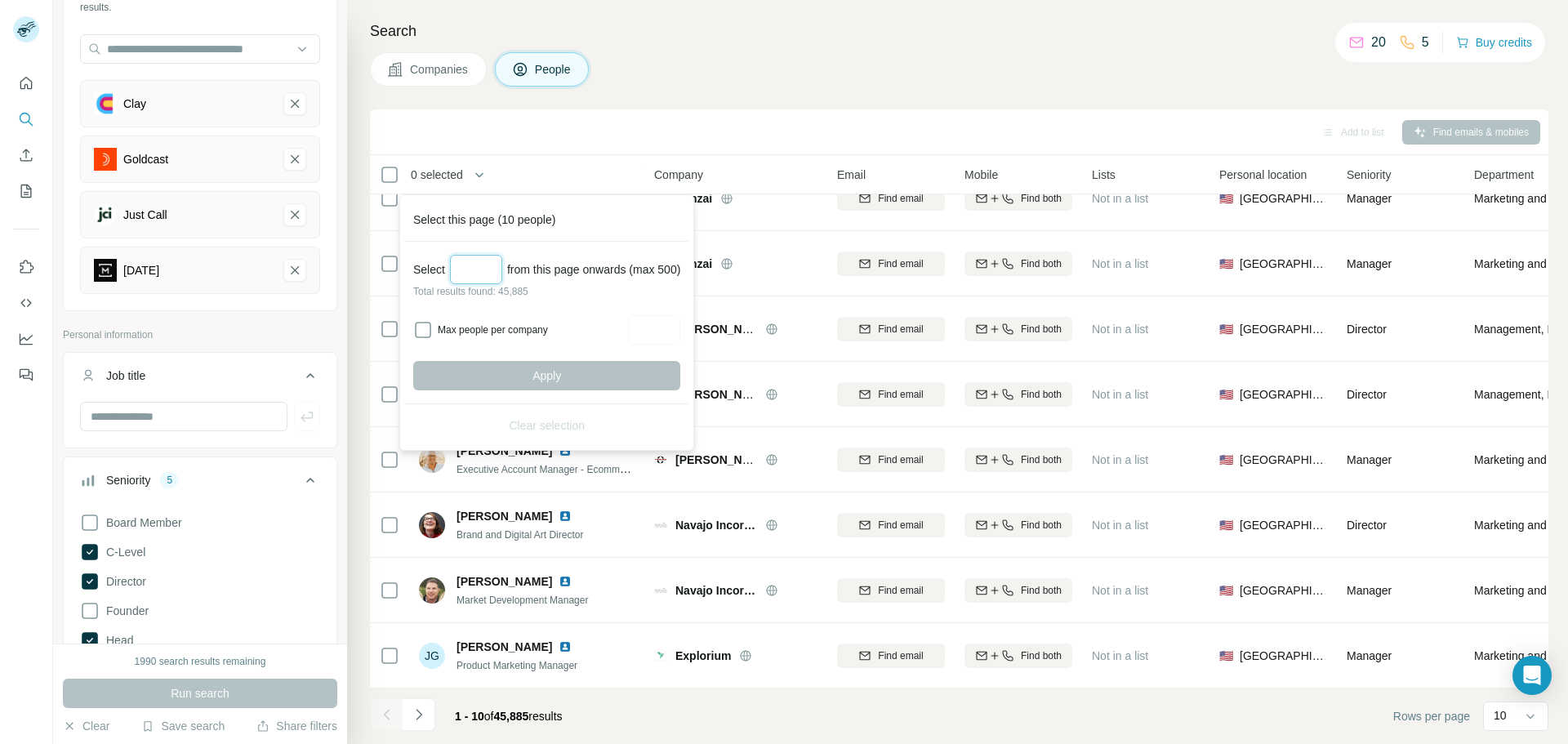
click at [464, 280] on input "Select a number (up to 500)" at bounding box center [476, 269] width 53 height 30
click at [843, 14] on div "Search Companies People Add to list Find emails & mobiles 0 selected People Com…" at bounding box center [958, 372] width 1221 height 744
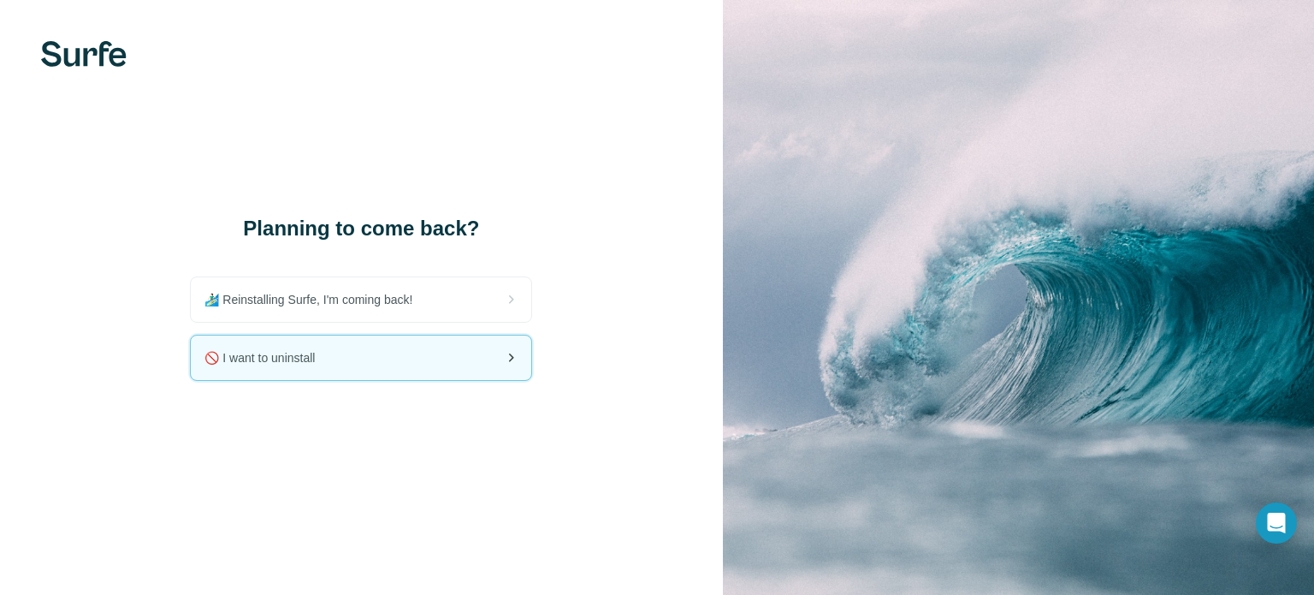
drag, startPoint x: 406, startPoint y: 369, endPoint x: 423, endPoint y: 345, distance: 29.4
click at [406, 368] on div "🚫 I want to uninstall" at bounding box center [361, 357] width 340 height 44
